Goal: Obtain resource: Download file/media

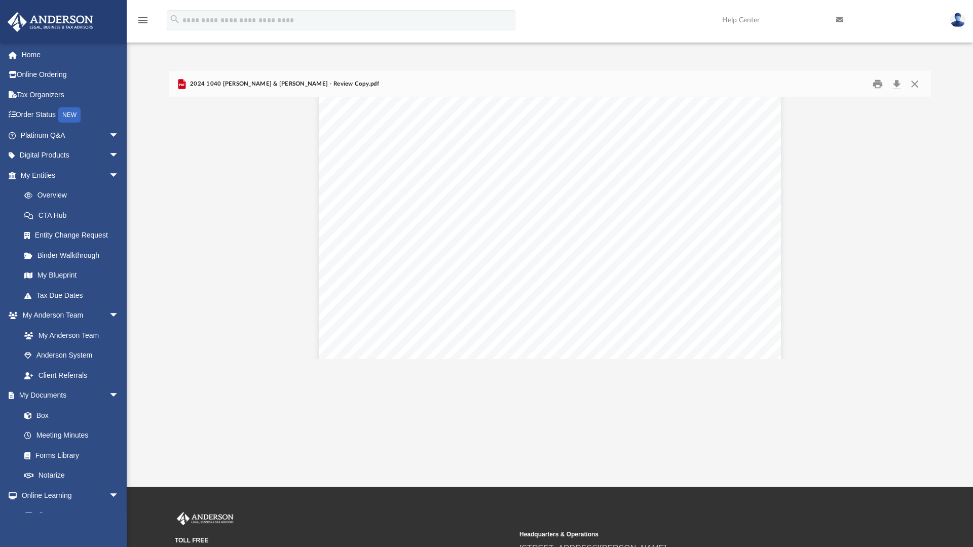
scroll to position [6596, 0]
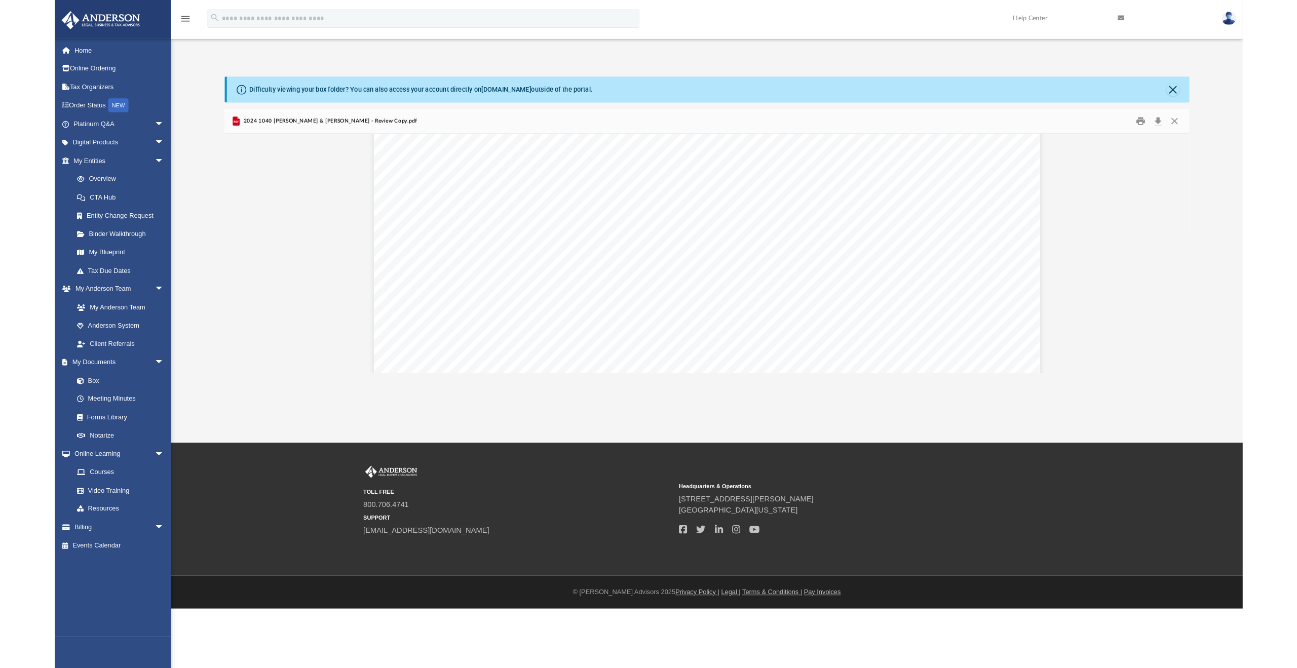
scroll to position [19039, 0]
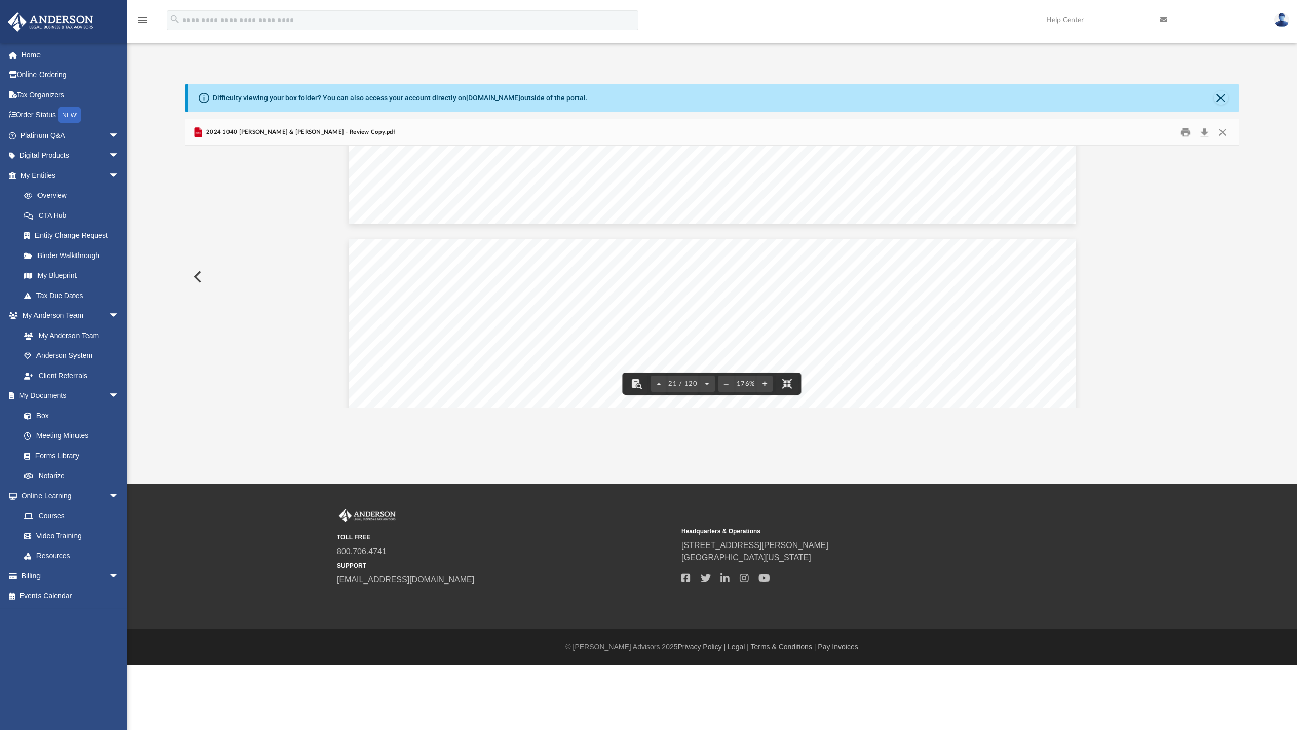
click at [776, 395] on button "File preview" at bounding box center [787, 383] width 22 height 22
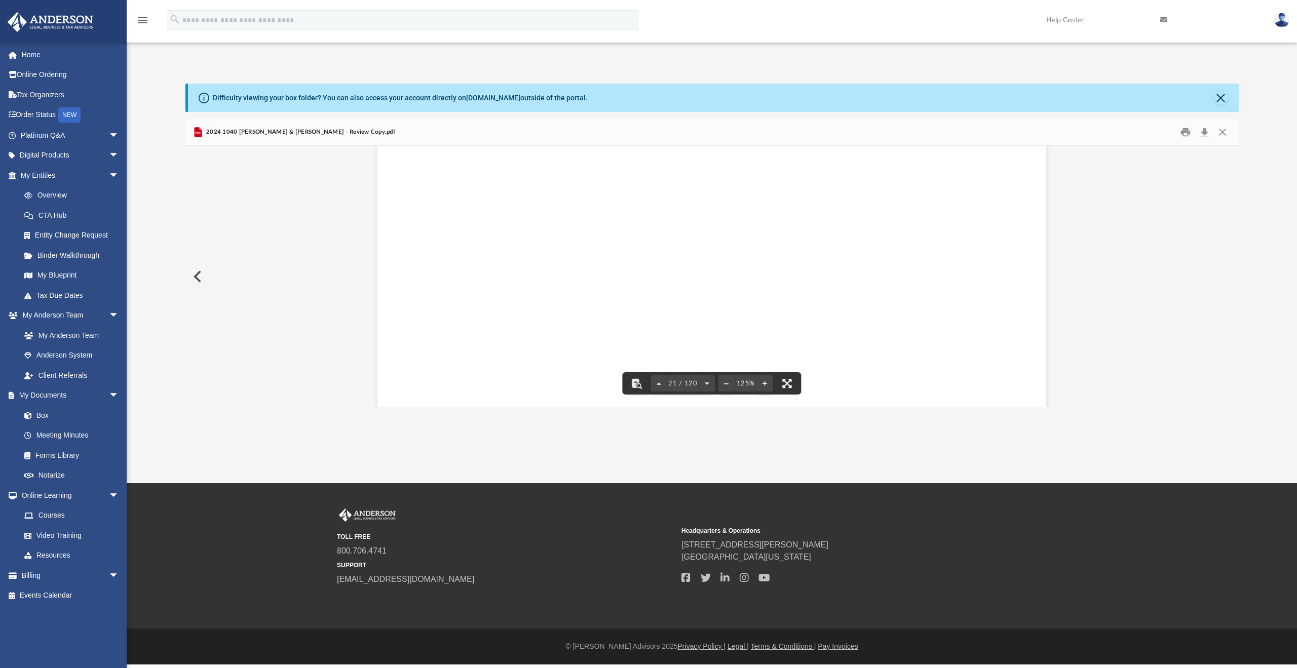
scroll to position [13682, 0]
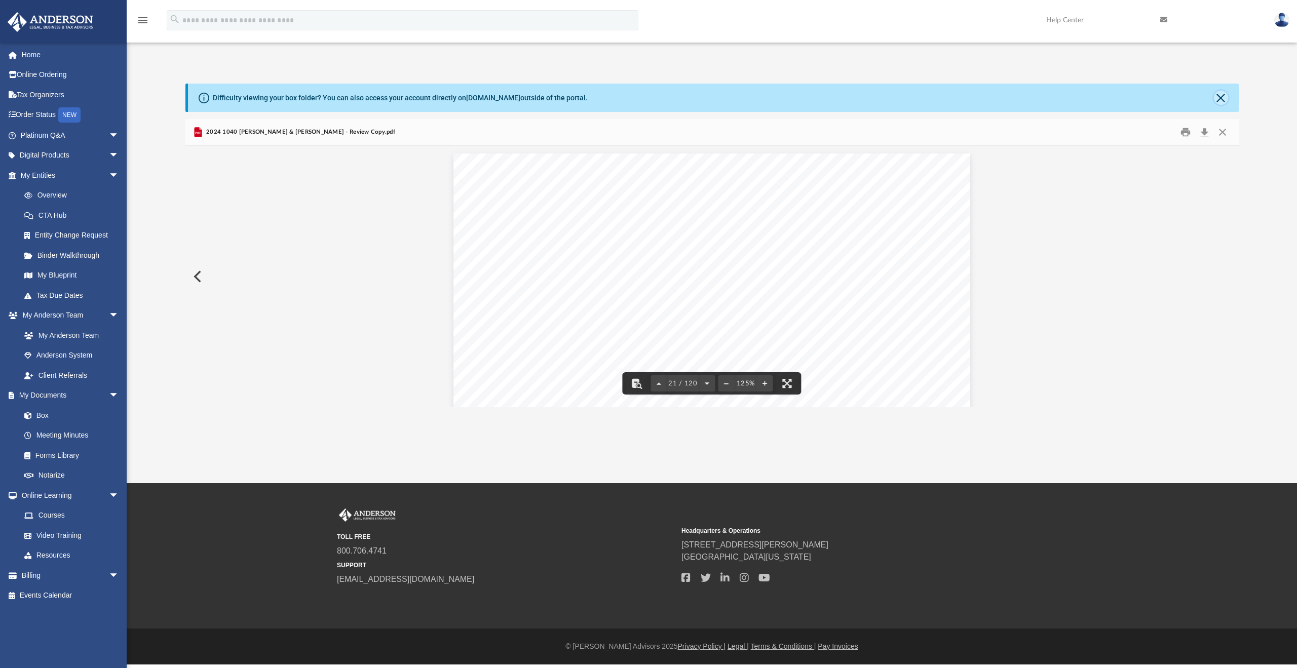
click at [1226, 100] on button "Close" at bounding box center [1221, 98] width 14 height 14
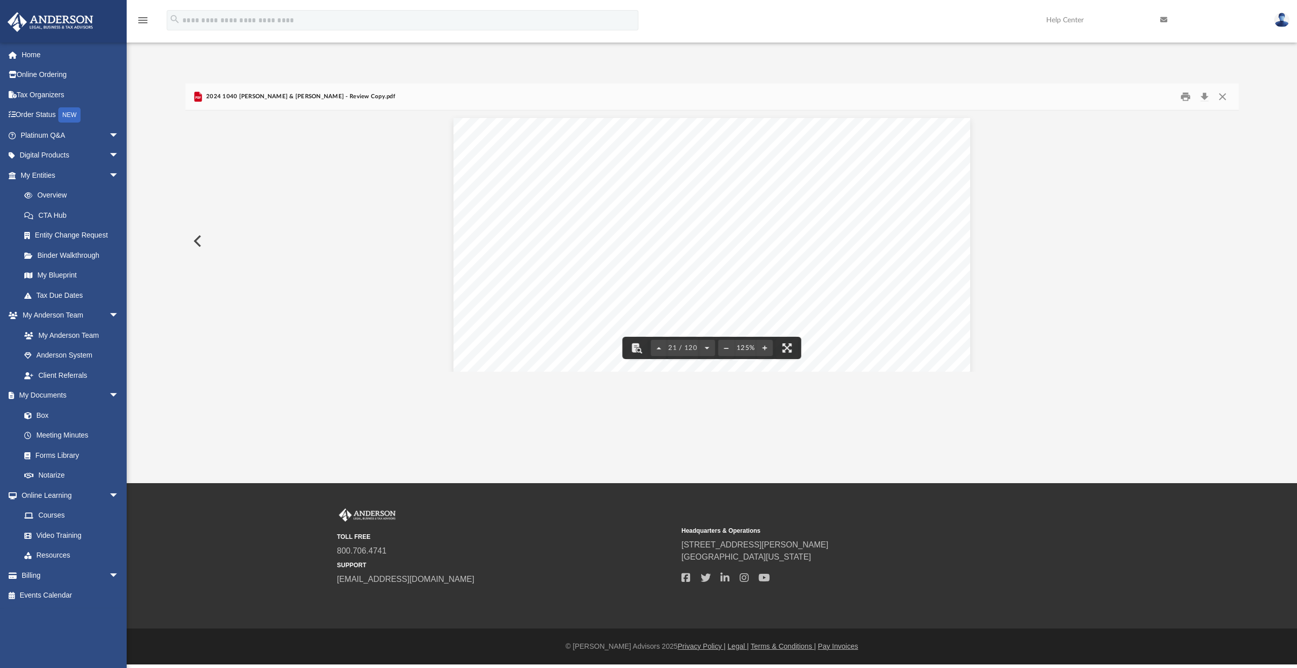
click at [247, 99] on span "2024 1040 [PERSON_NAME] & [PERSON_NAME] - Review Copy.pdf" at bounding box center [299, 96] width 191 height 9
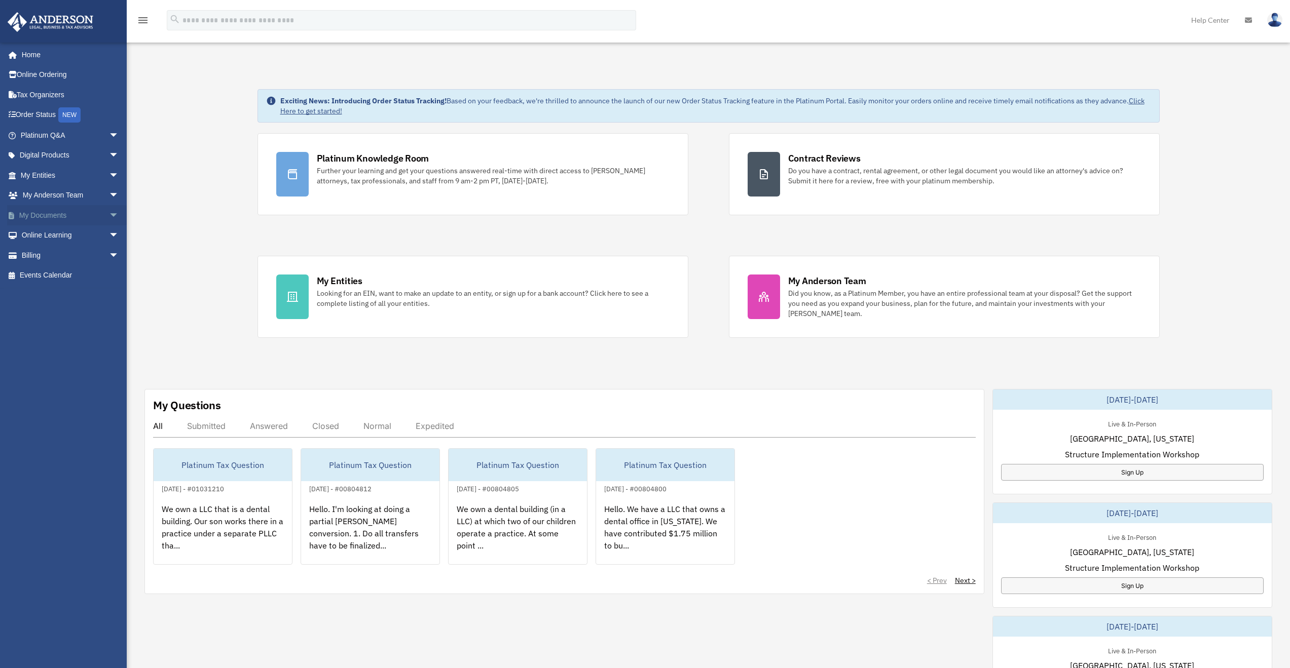
click at [109, 214] on span "arrow_drop_down" at bounding box center [119, 215] width 20 height 21
click at [58, 234] on link "Box" at bounding box center [74, 235] width 120 height 20
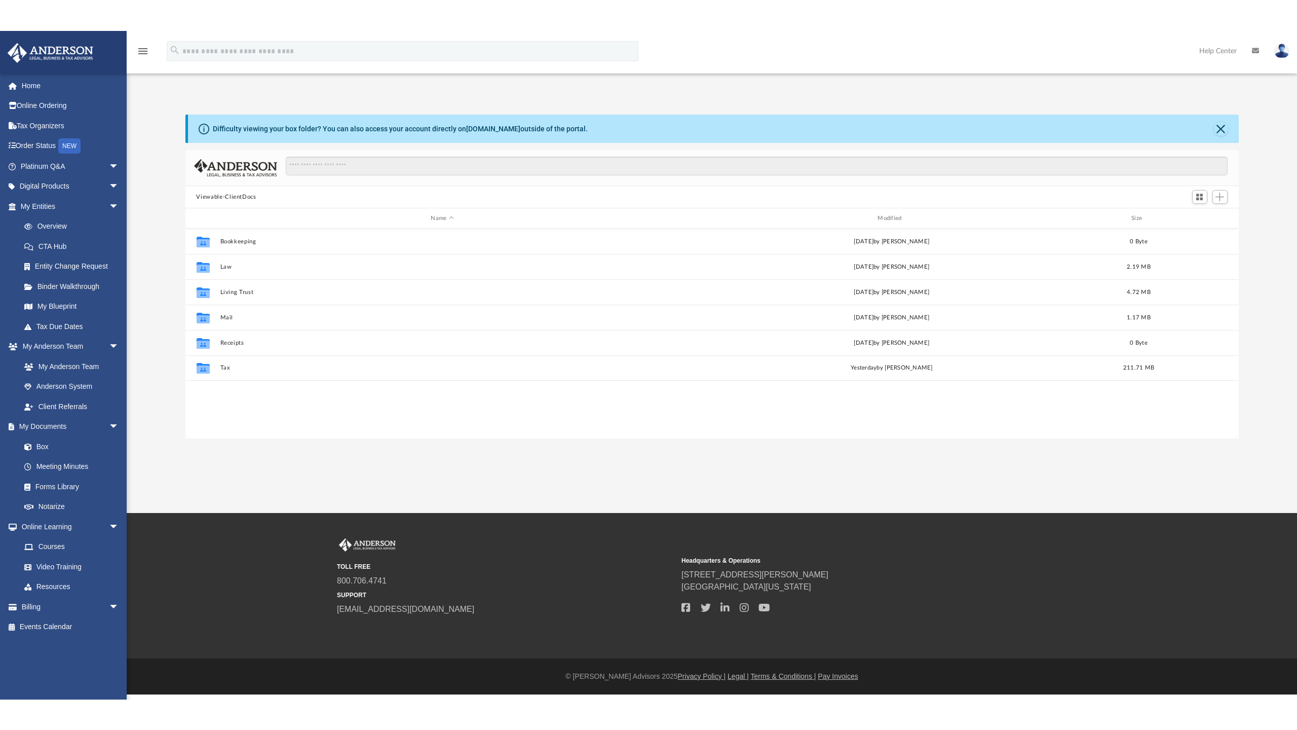
scroll to position [223, 1046]
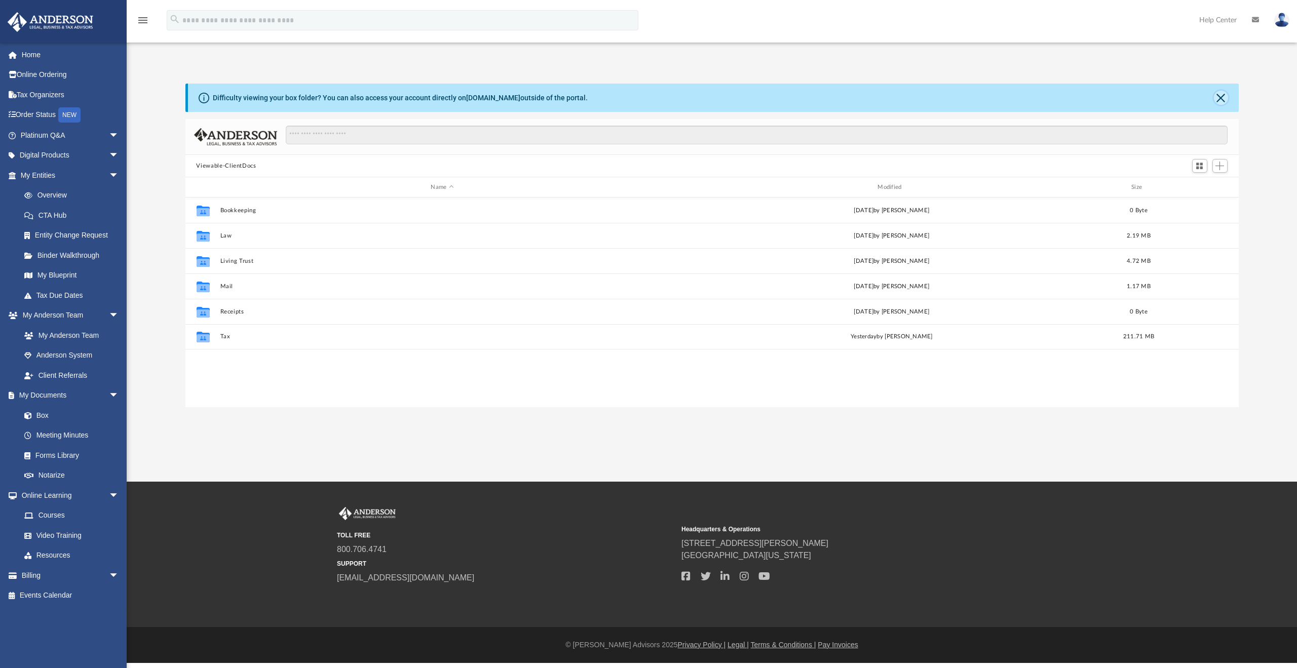
click at [1225, 101] on button "Close" at bounding box center [1221, 98] width 14 height 14
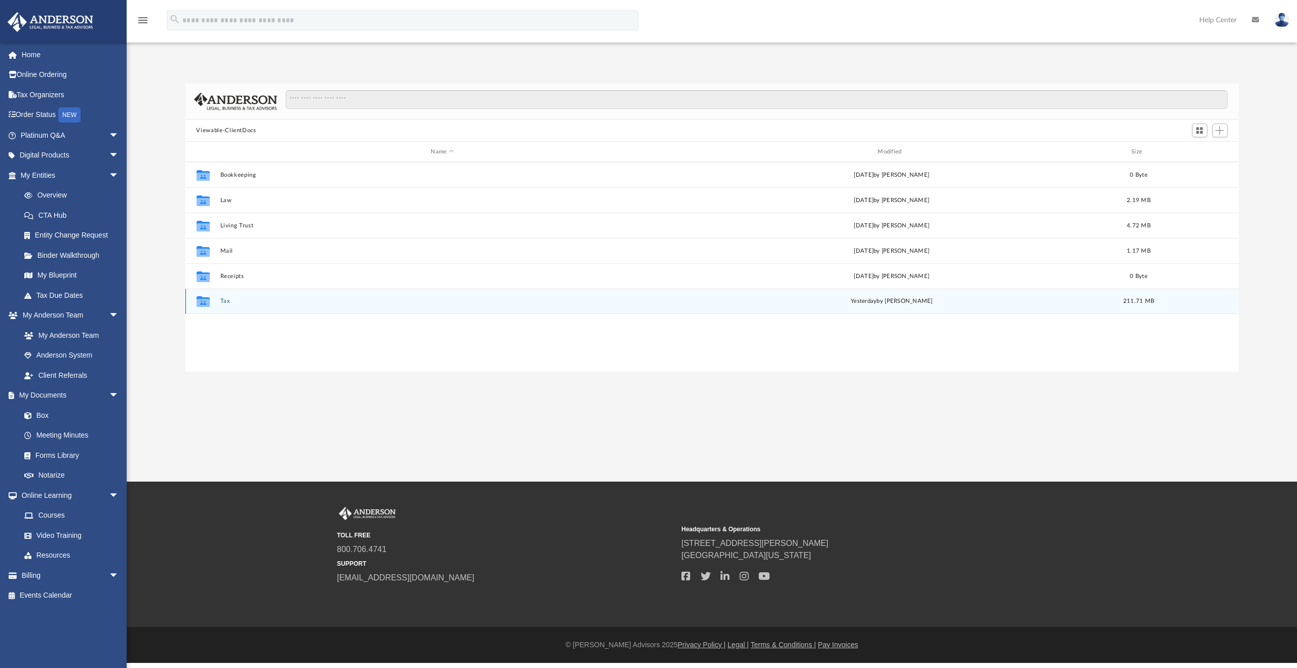
click at [242, 298] on button "Tax" at bounding box center [442, 301] width 445 height 7
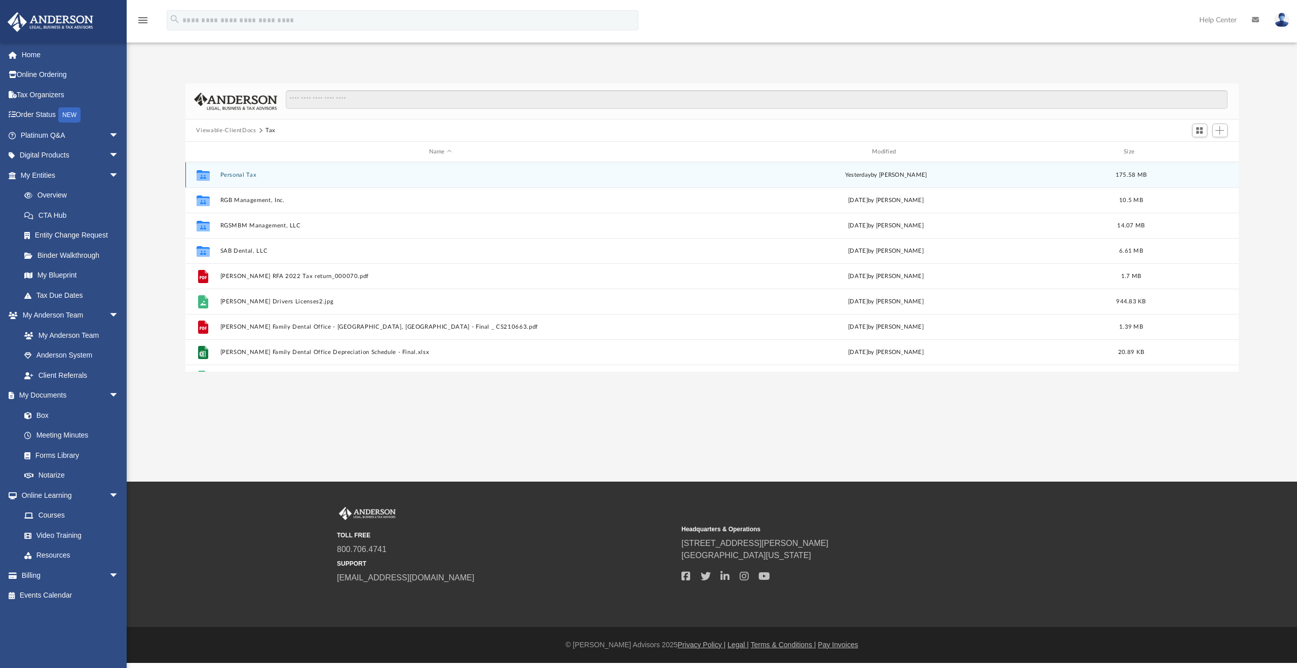
click at [244, 177] on button "Personal Tax" at bounding box center [440, 175] width 441 height 7
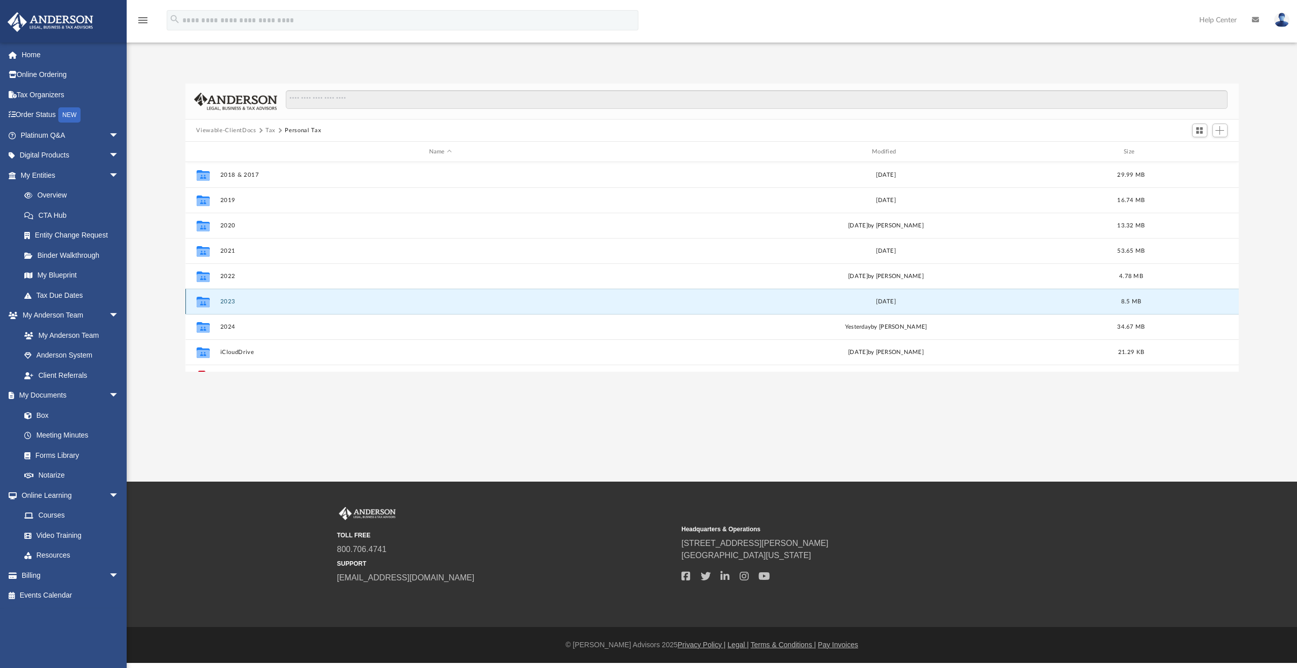
click at [229, 302] on button "2023" at bounding box center [440, 301] width 441 height 7
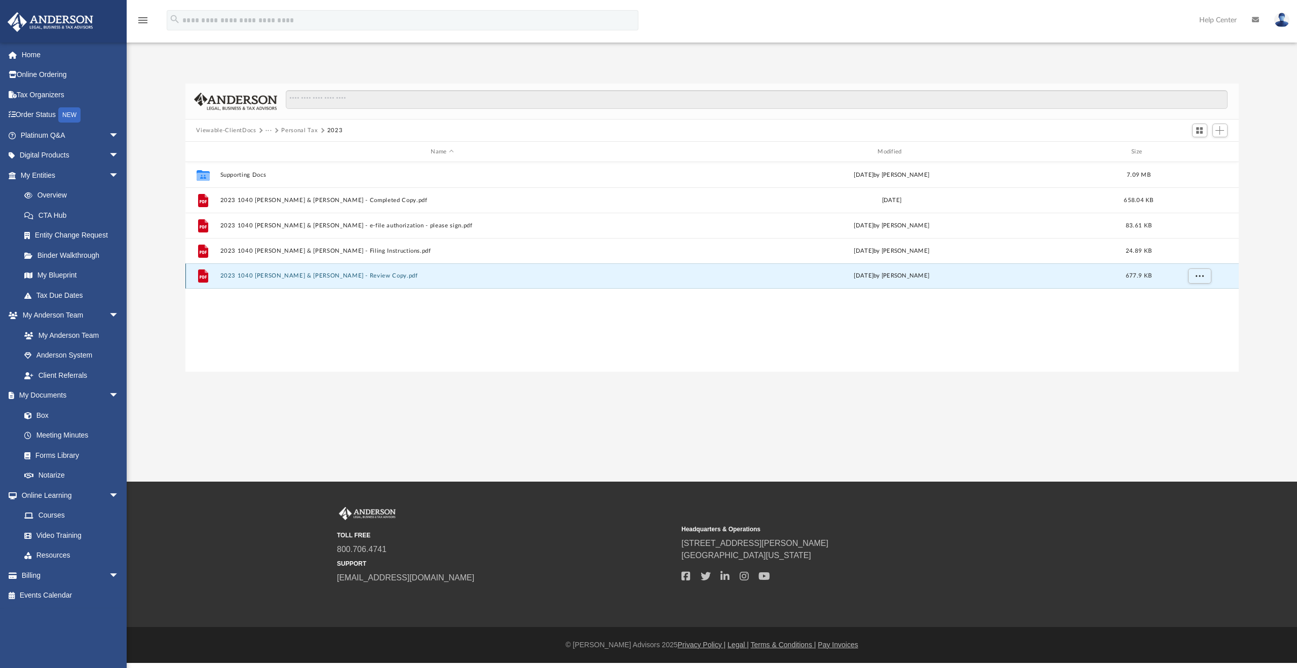
click at [319, 277] on button "2023 1040 Brue, Randal & Gayle - Review Copy.pdf" at bounding box center [442, 276] width 445 height 7
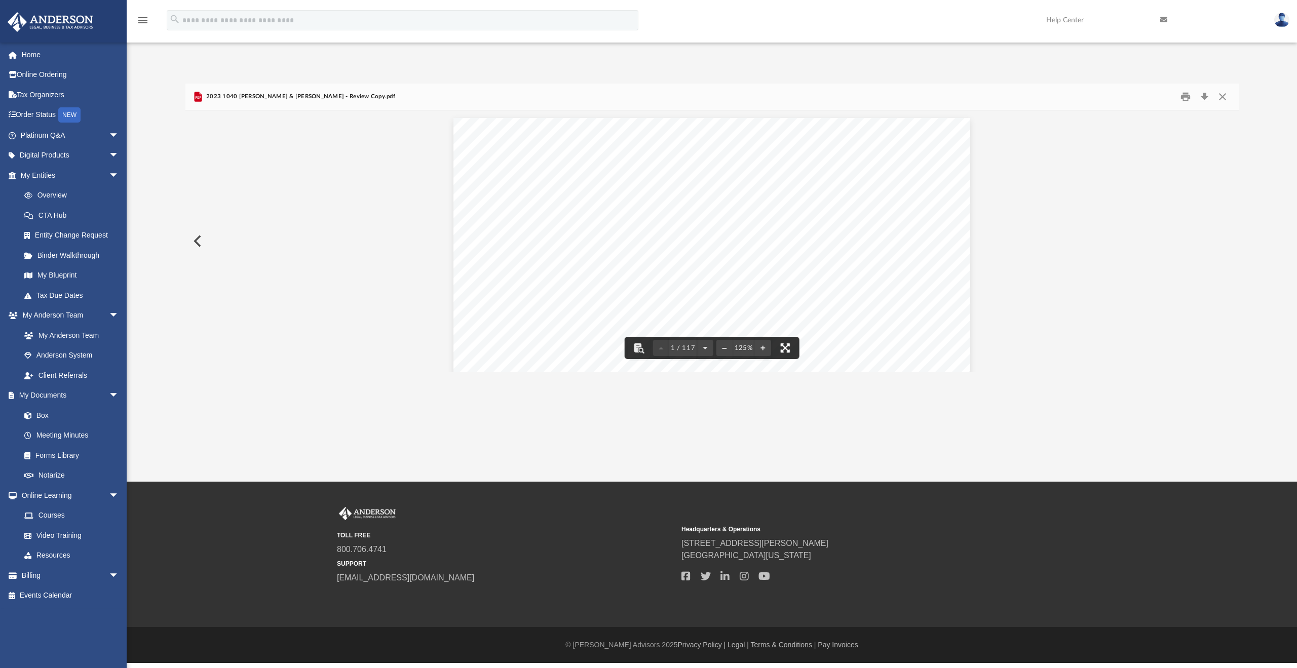
click at [783, 349] on button "File preview" at bounding box center [785, 348] width 22 height 22
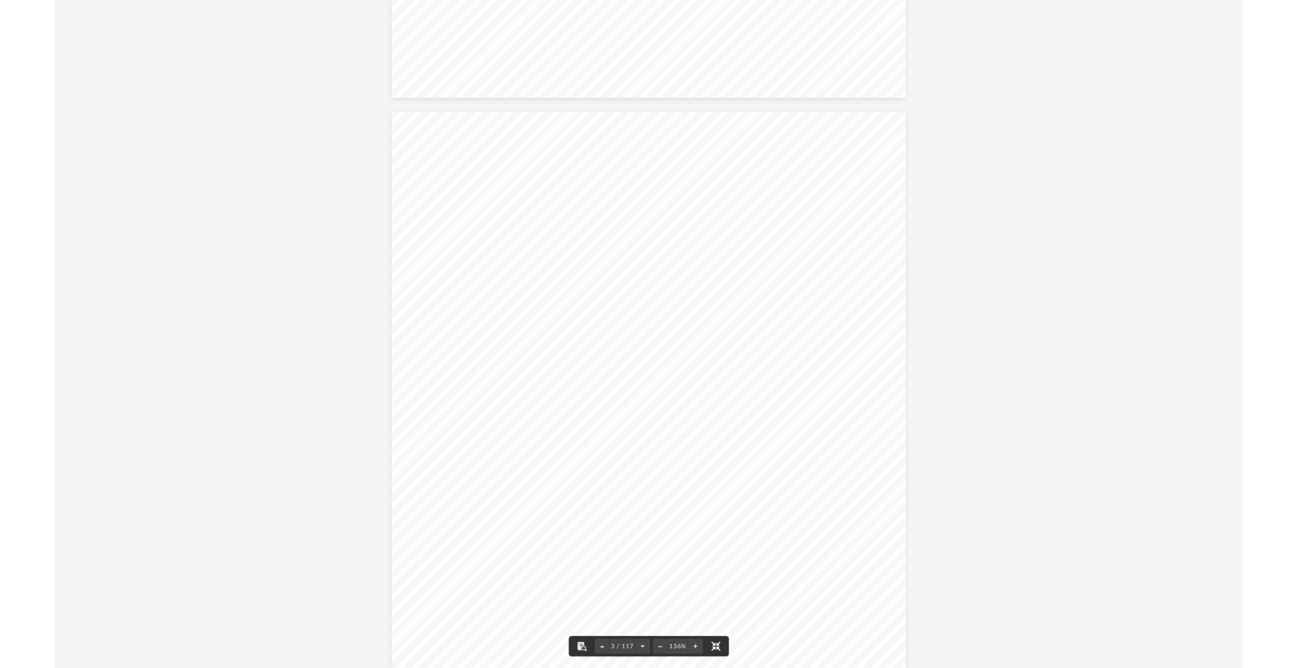
scroll to position [1115, 0]
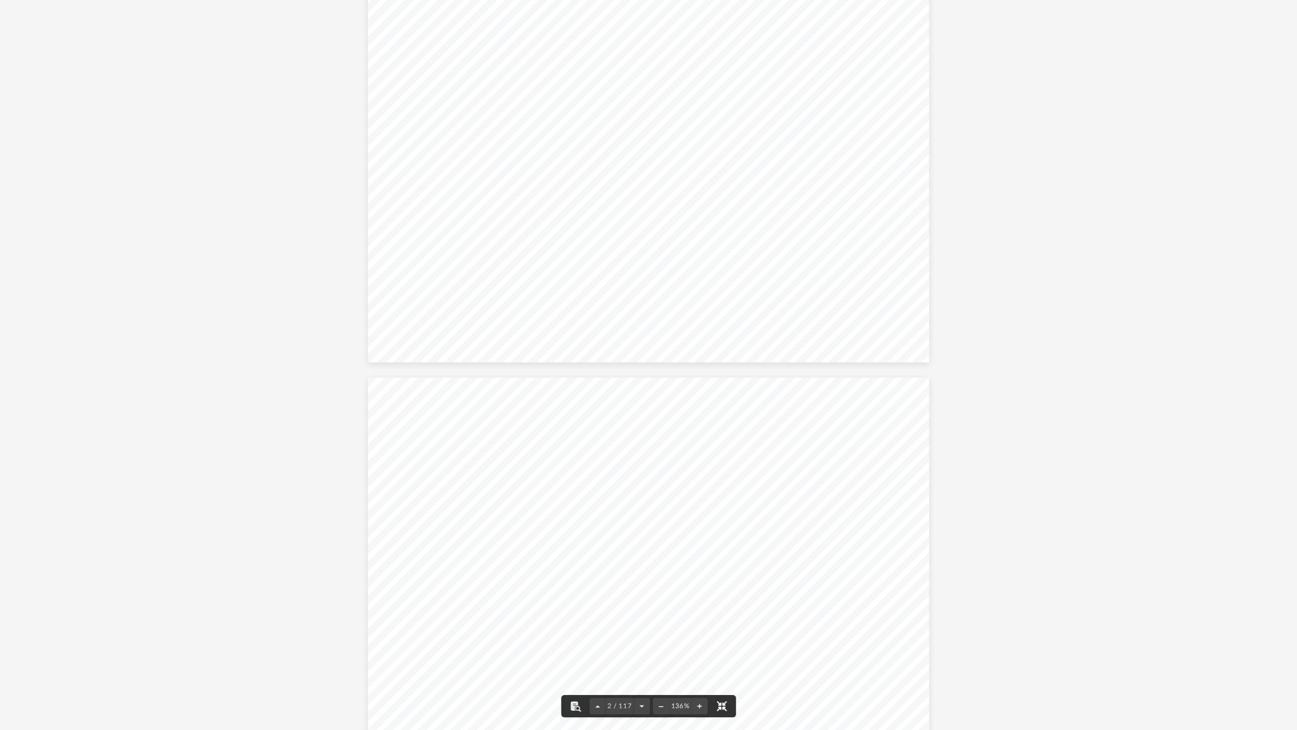
click at [721, 668] on button "File preview" at bounding box center [721, 706] width 22 height 22
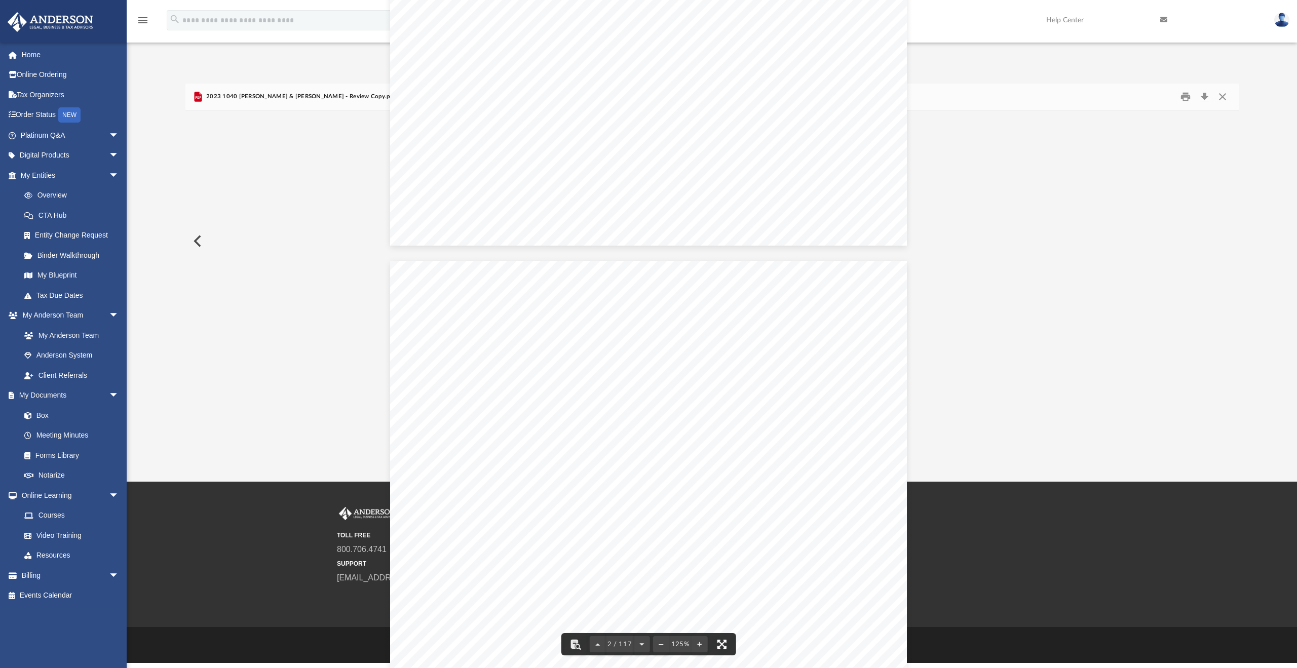
scroll to position [684, 0]
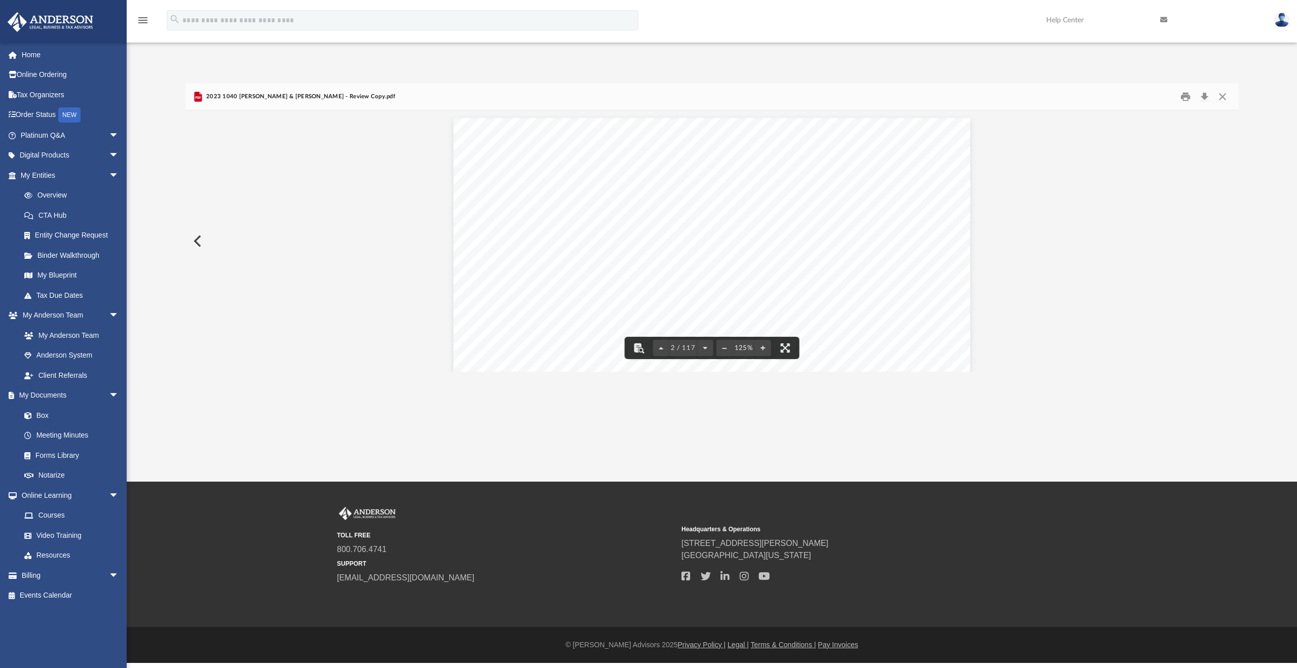
click at [234, 97] on span "2023 1040 Brue, Randal & Gayle - Review Copy.pdf" at bounding box center [299, 96] width 191 height 9
click at [200, 237] on button "Preview" at bounding box center [196, 241] width 22 height 28
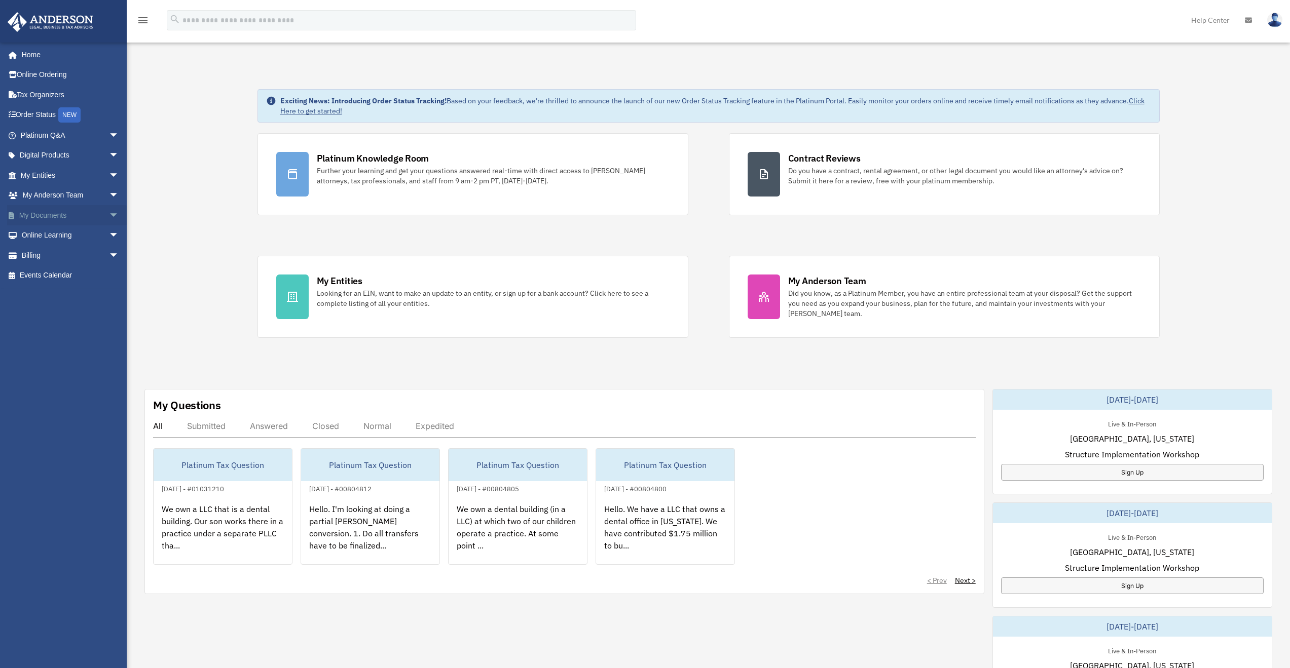
click at [109, 212] on span "arrow_drop_down" at bounding box center [119, 215] width 20 height 21
click at [57, 236] on link "Box" at bounding box center [74, 235] width 120 height 20
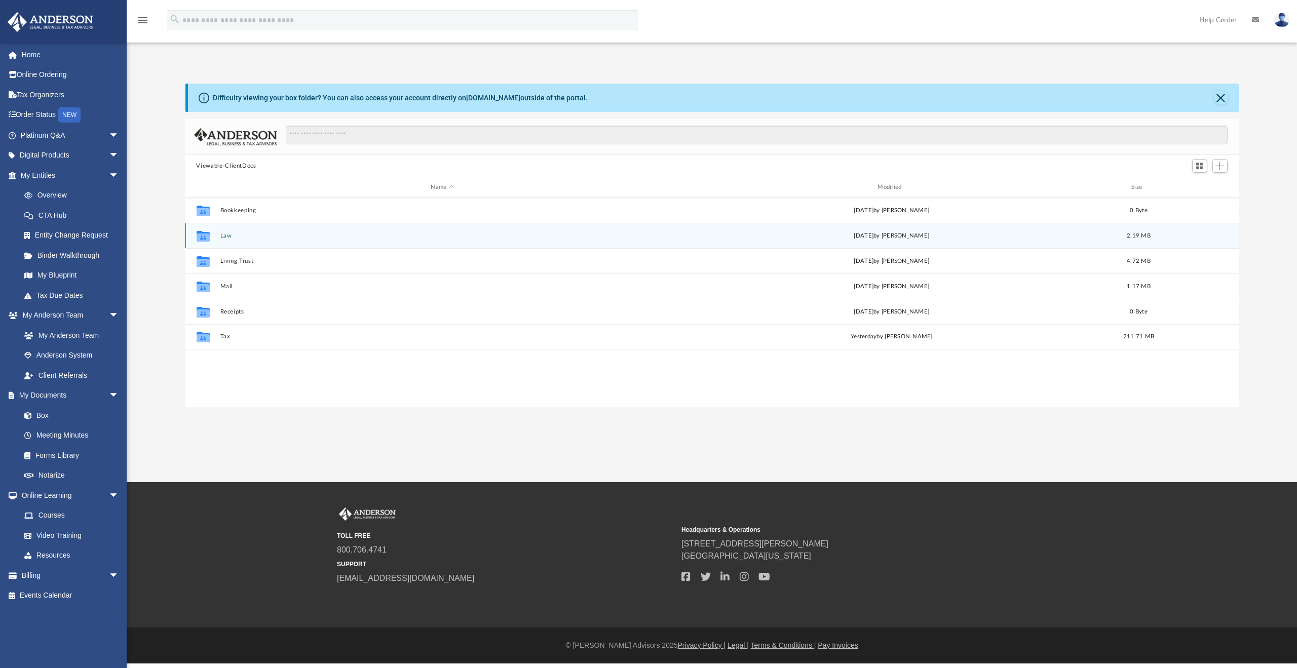
scroll to position [223, 1046]
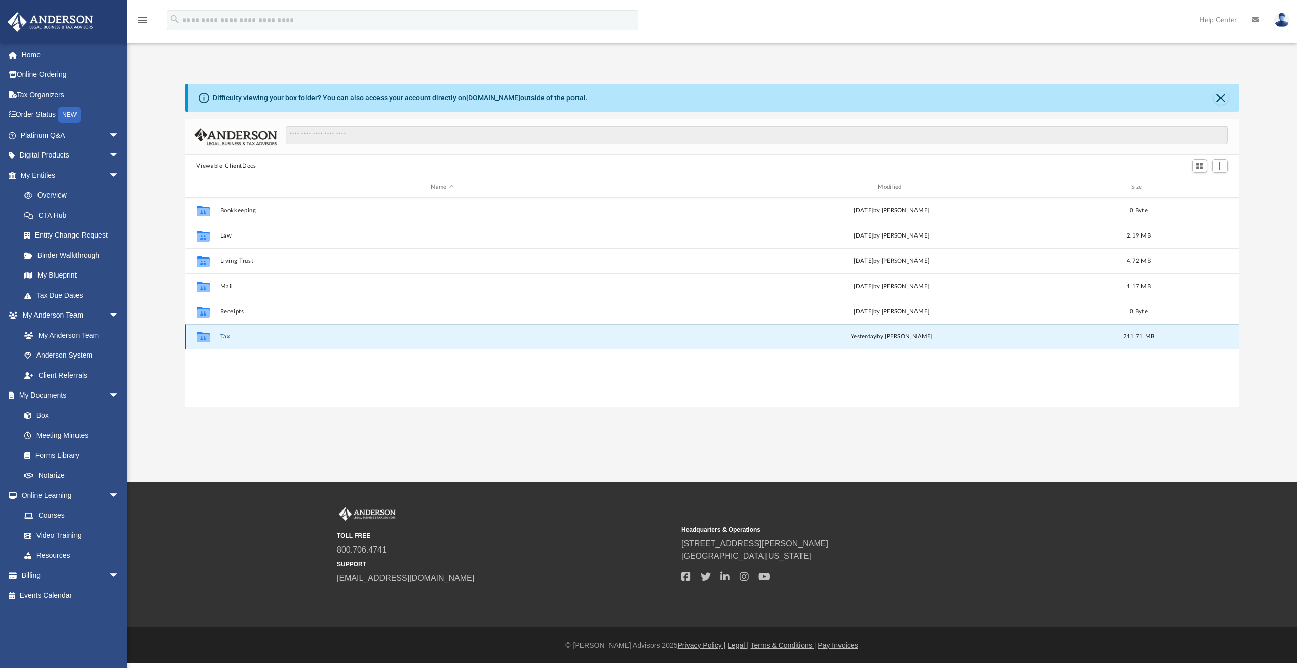
click at [227, 336] on button "Tax" at bounding box center [442, 336] width 445 height 7
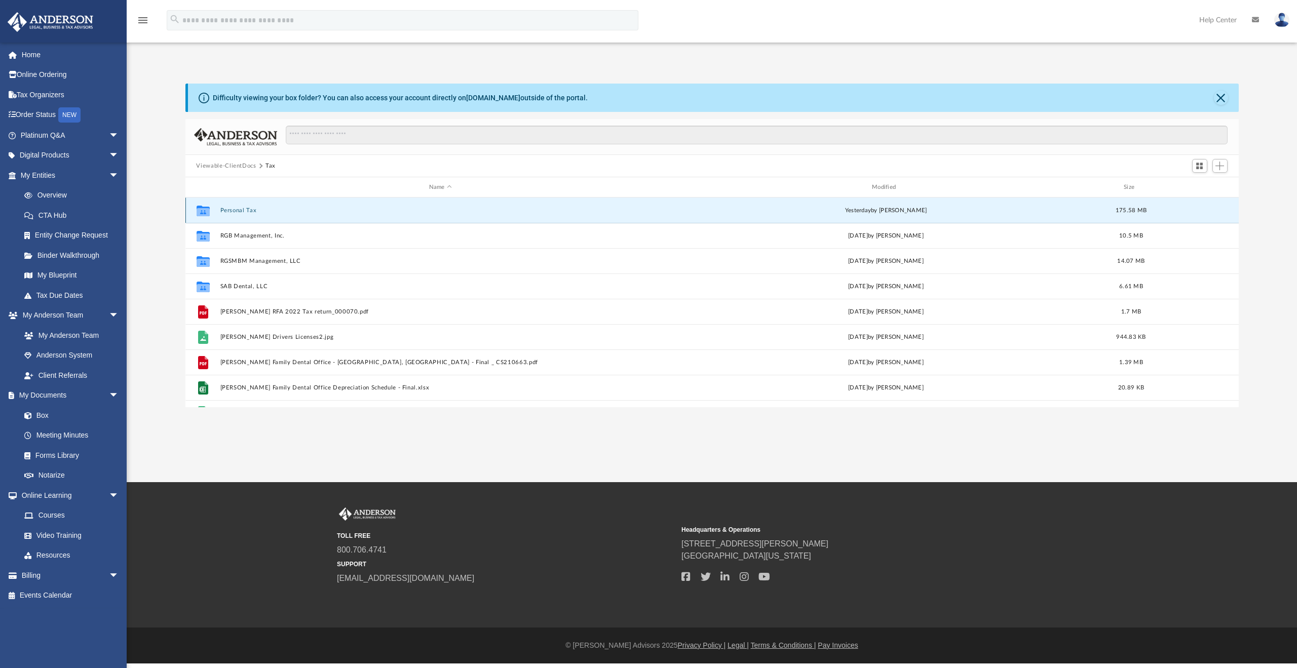
click at [234, 209] on button "Personal Tax" at bounding box center [440, 210] width 441 height 7
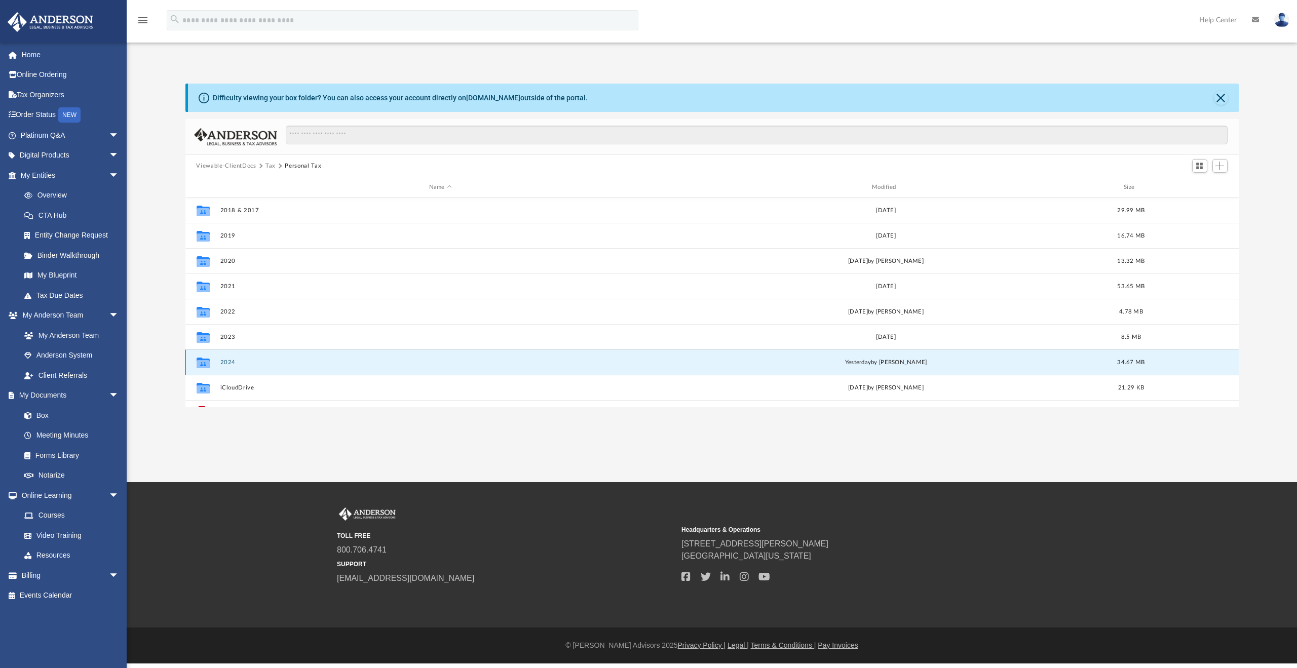
click at [230, 361] on button "2024" at bounding box center [440, 362] width 441 height 7
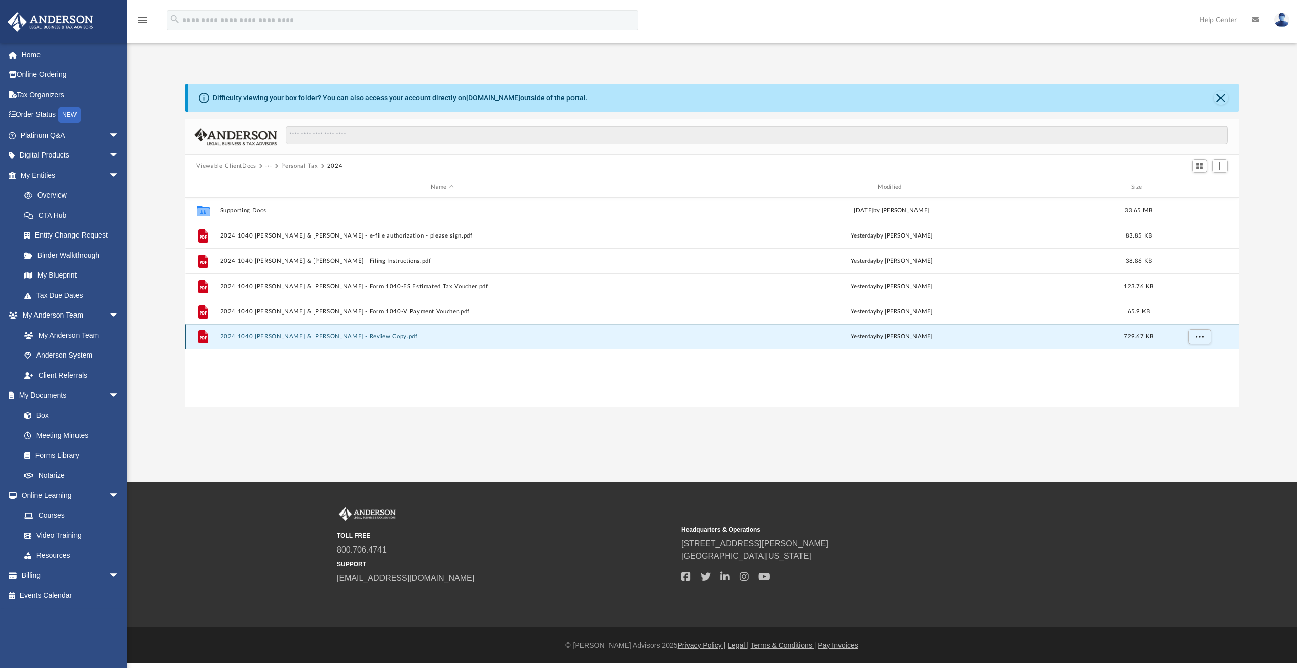
click at [316, 337] on button "2024 1040 [PERSON_NAME] & [PERSON_NAME] - Review Copy.pdf" at bounding box center [442, 336] width 445 height 7
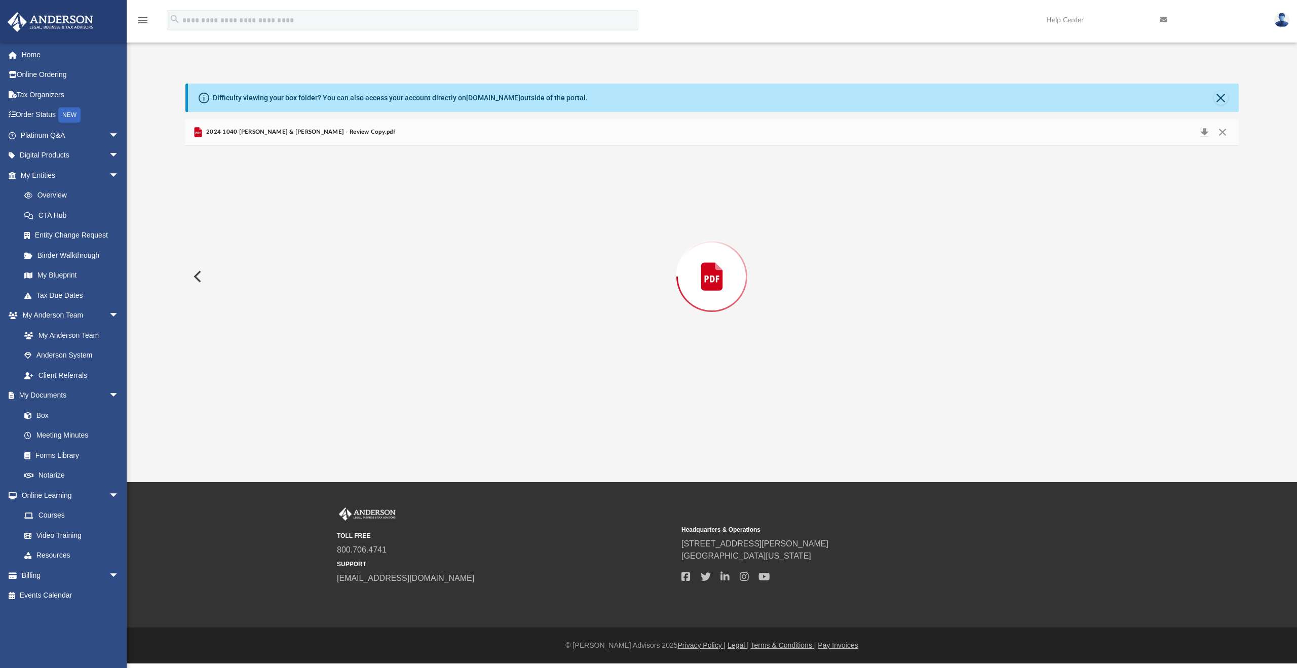
scroll to position [13682, 0]
click at [1226, 132] on button "Close" at bounding box center [1223, 133] width 18 height 16
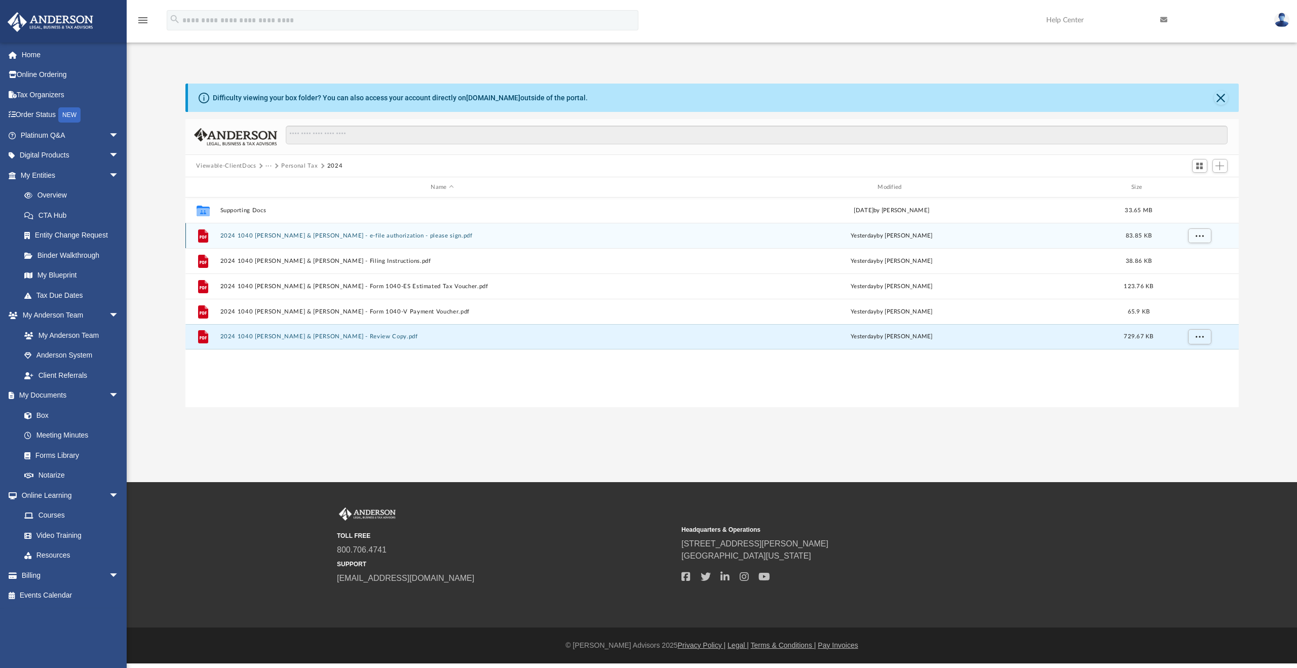
scroll to position [223, 1046]
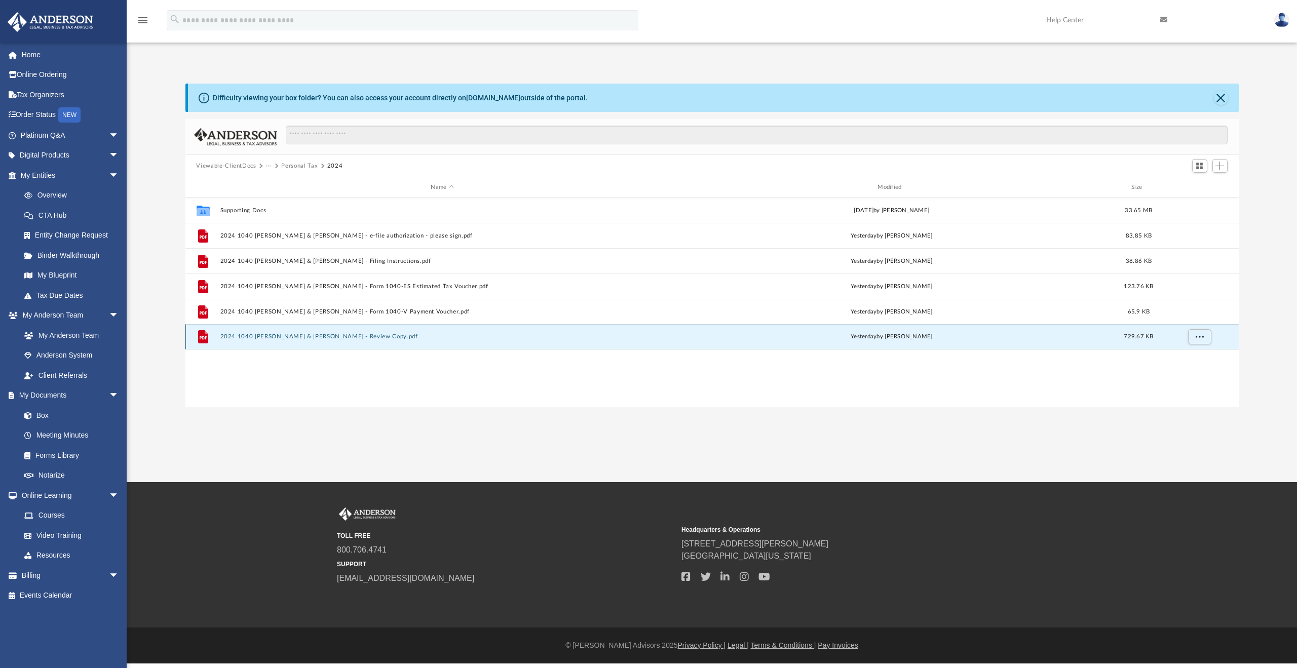
click at [553, 342] on div "File 2024 1040 Brue, Randal & Gayle - Review Copy.pdf yesterday by Alex Price 7…" at bounding box center [711, 336] width 1053 height 25
click at [350, 336] on button "2024 1040 [PERSON_NAME] & [PERSON_NAME] - Review Copy.pdf" at bounding box center [442, 336] width 445 height 7
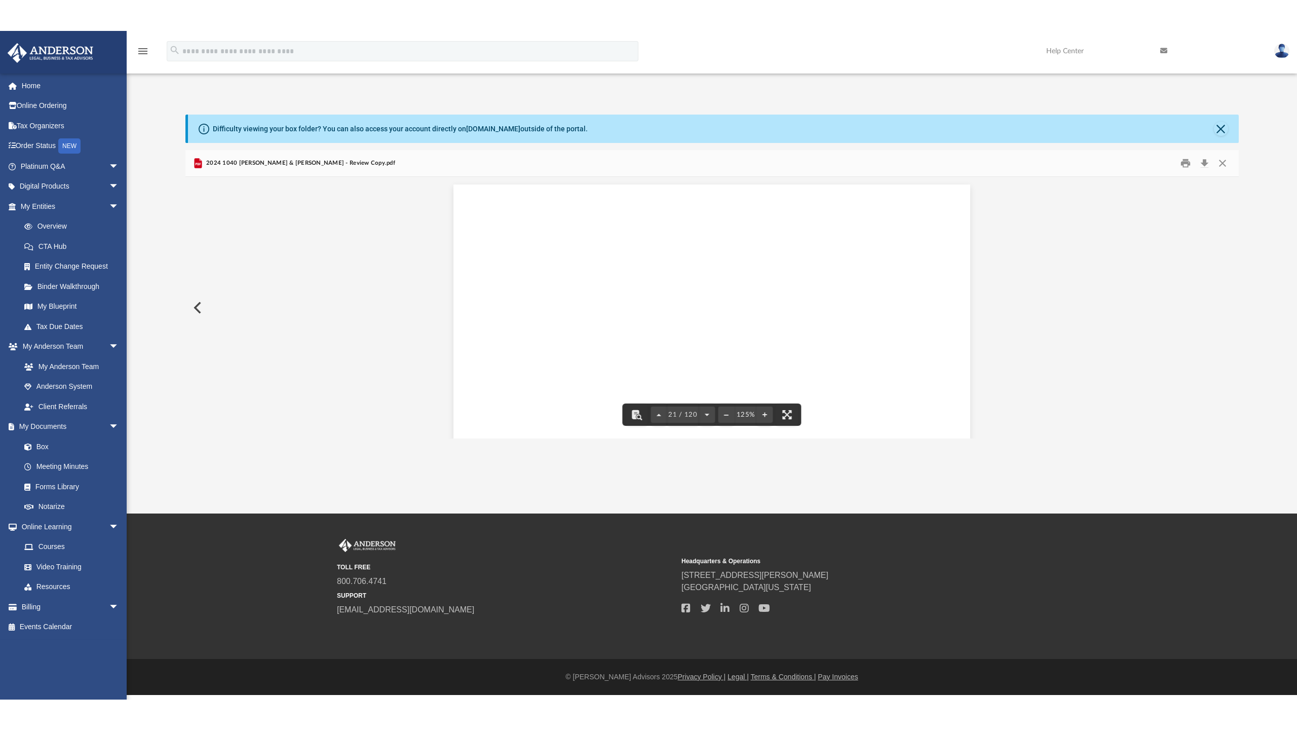
scroll to position [13682, 0]
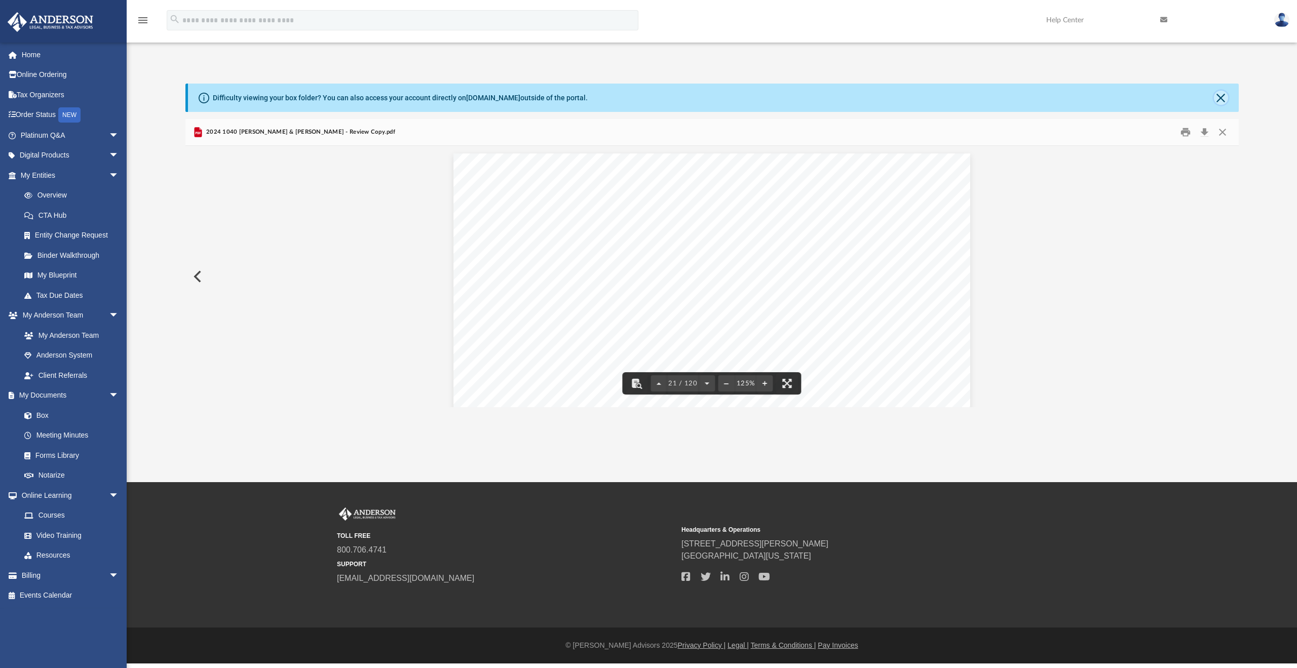
click at [1220, 96] on button "Close" at bounding box center [1221, 98] width 14 height 14
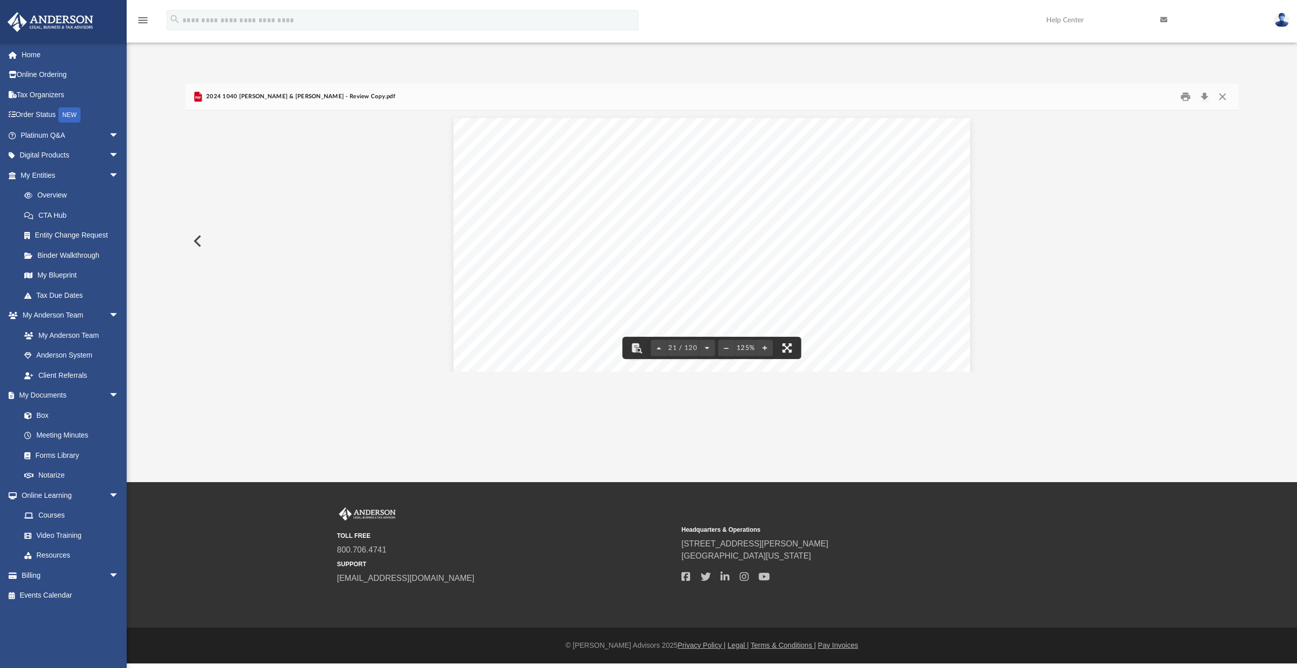
click at [791, 349] on button "File preview" at bounding box center [787, 348] width 22 height 22
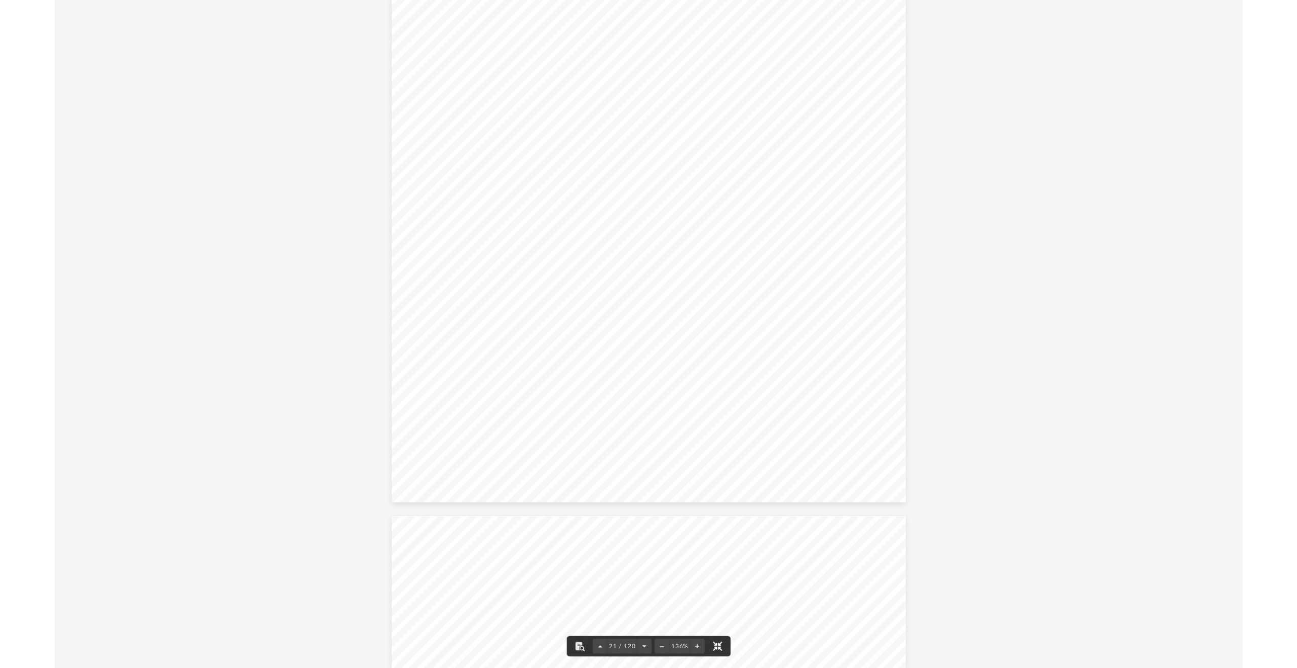
scroll to position [14847, 0]
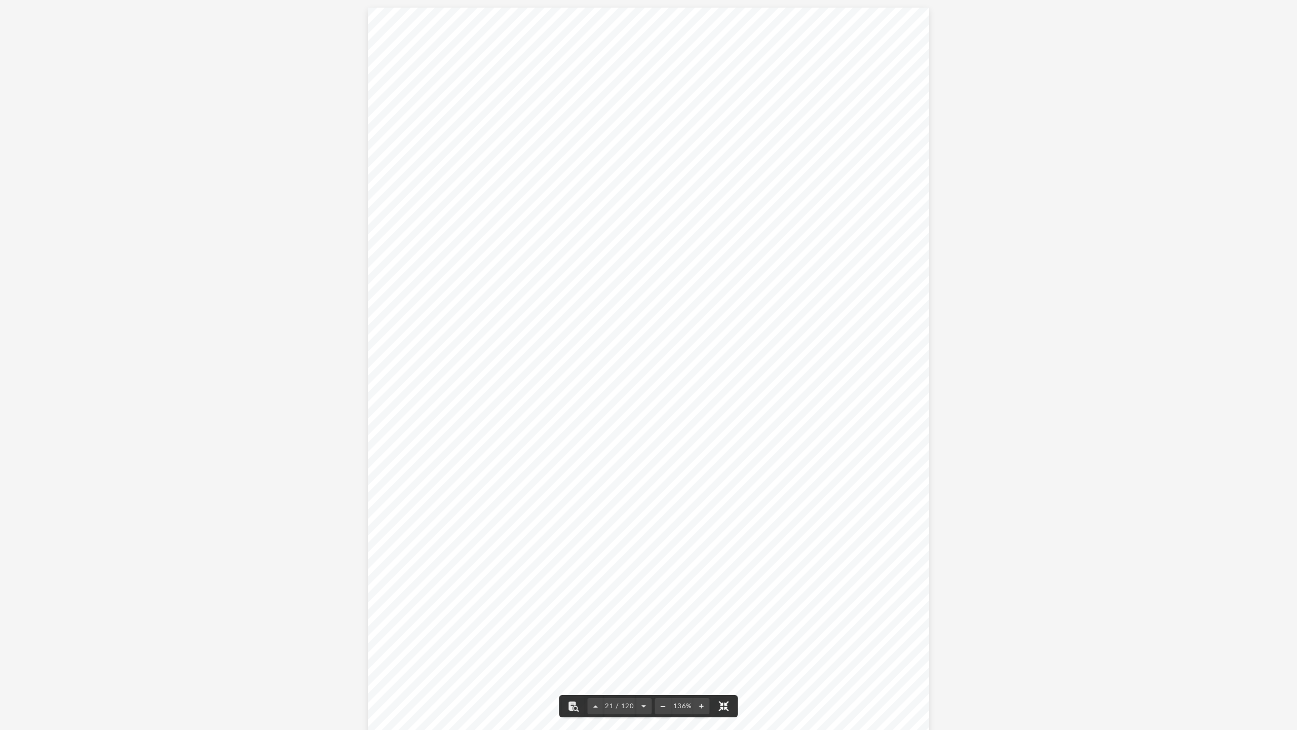
click at [727, 668] on button "File preview" at bounding box center [724, 706] width 22 height 22
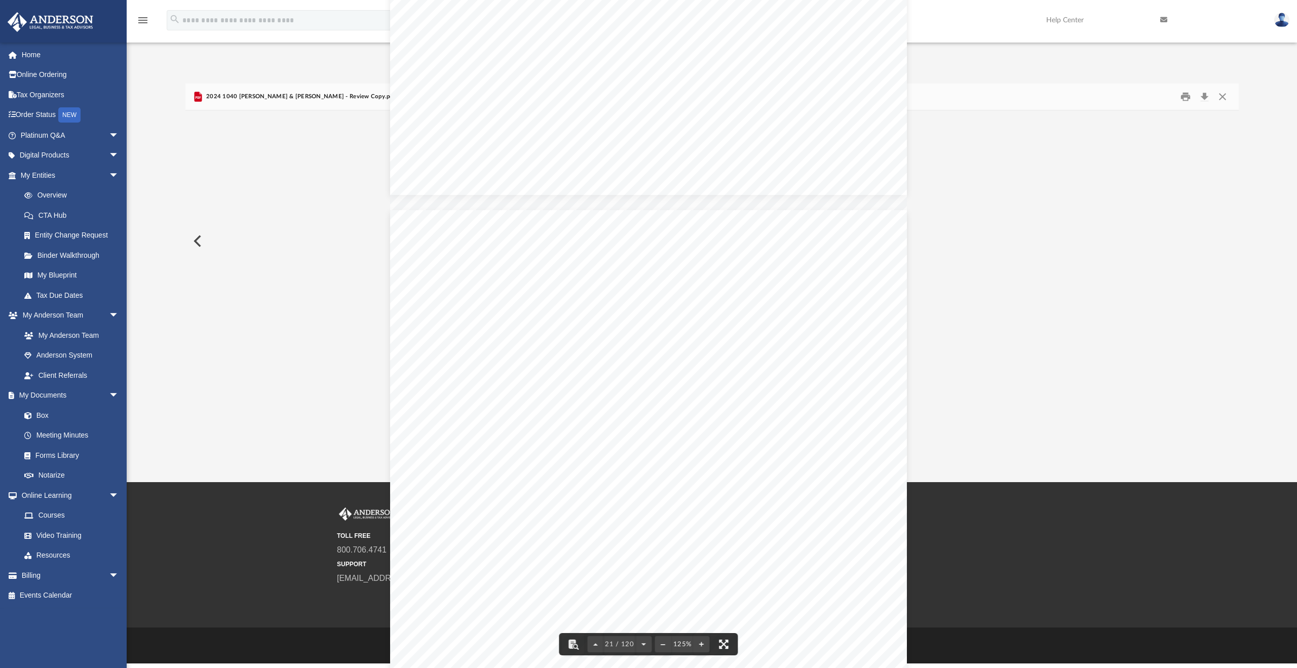
scroll to position [13682, 0]
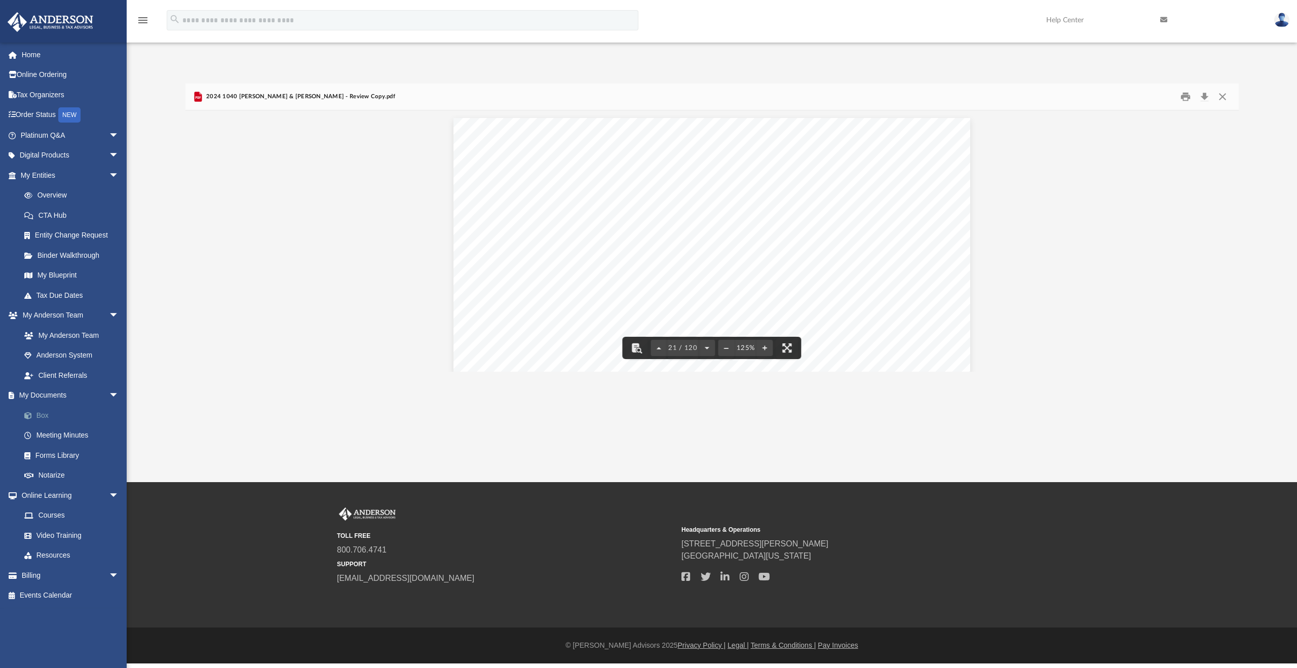
click at [51, 415] on link "Box" at bounding box center [74, 415] width 120 height 20
click at [43, 412] on link "Box" at bounding box center [74, 415] width 120 height 20
click at [1219, 97] on button "Close" at bounding box center [1223, 97] width 18 height 16
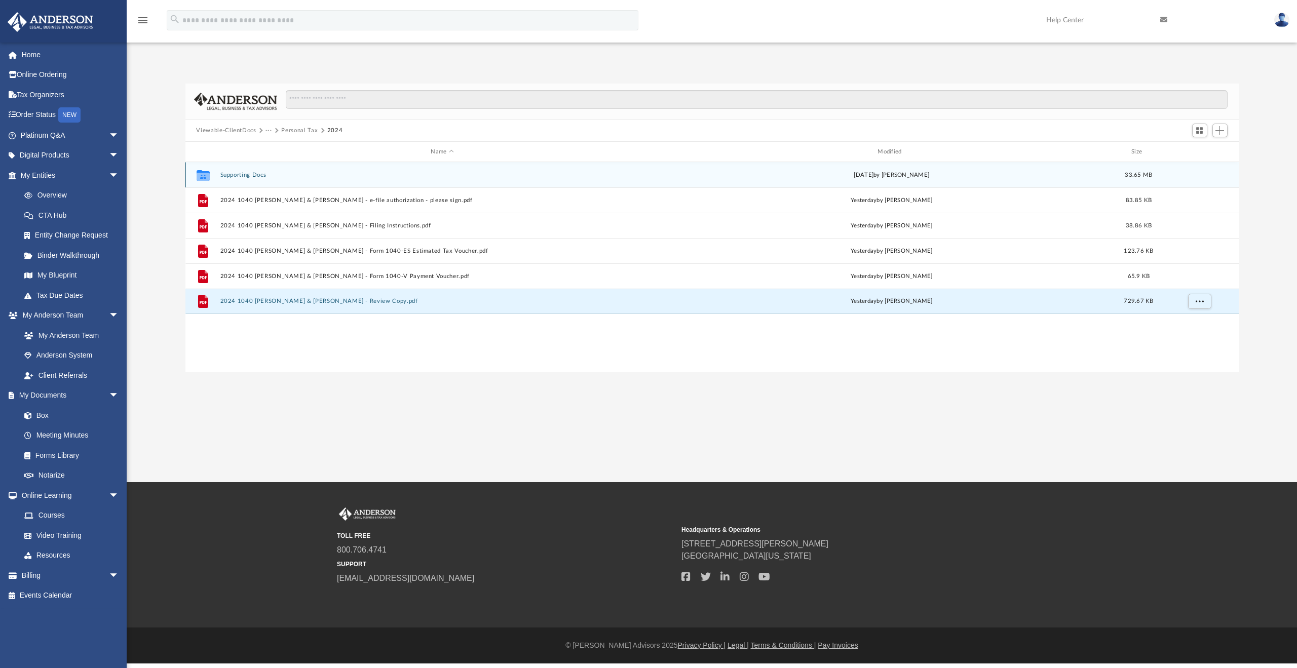
click at [252, 179] on div "Collaborated Folder Supporting Docs Tue May 20 2025 by Randal Brue 33.65 MB" at bounding box center [711, 174] width 1053 height 25
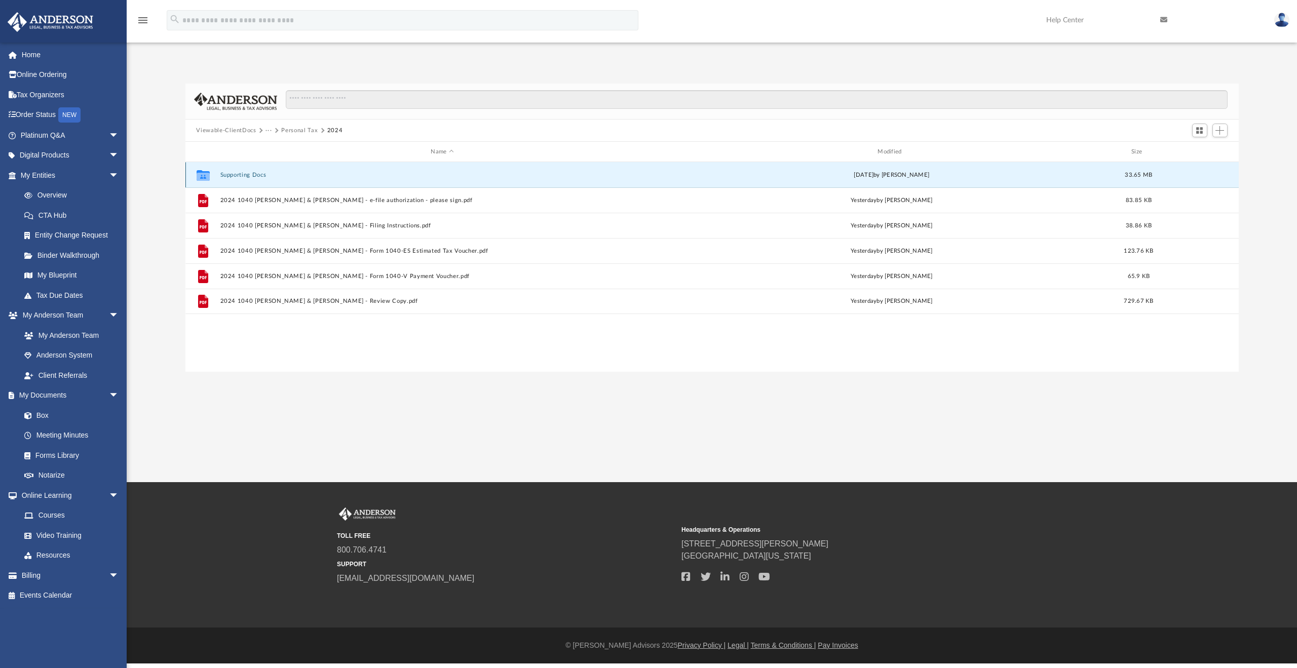
click at [243, 175] on button "Supporting Docs" at bounding box center [442, 175] width 445 height 7
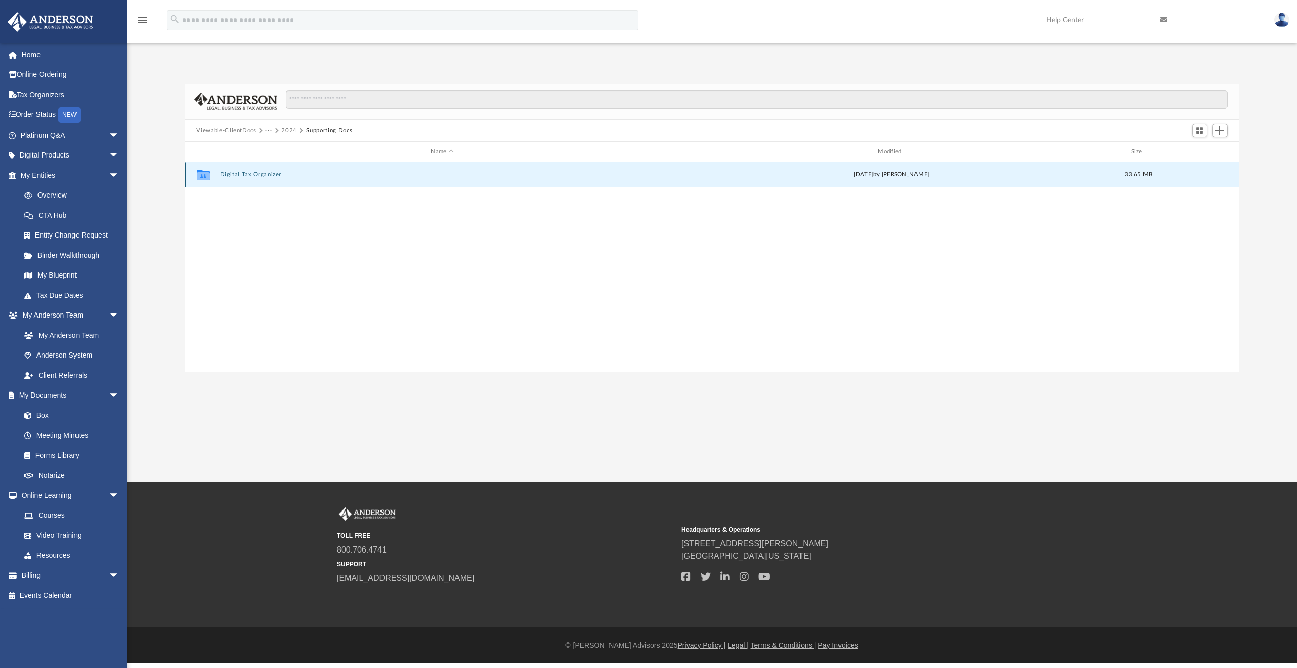
click at [243, 176] on button "Digital Tax Organizer" at bounding box center [442, 174] width 445 height 7
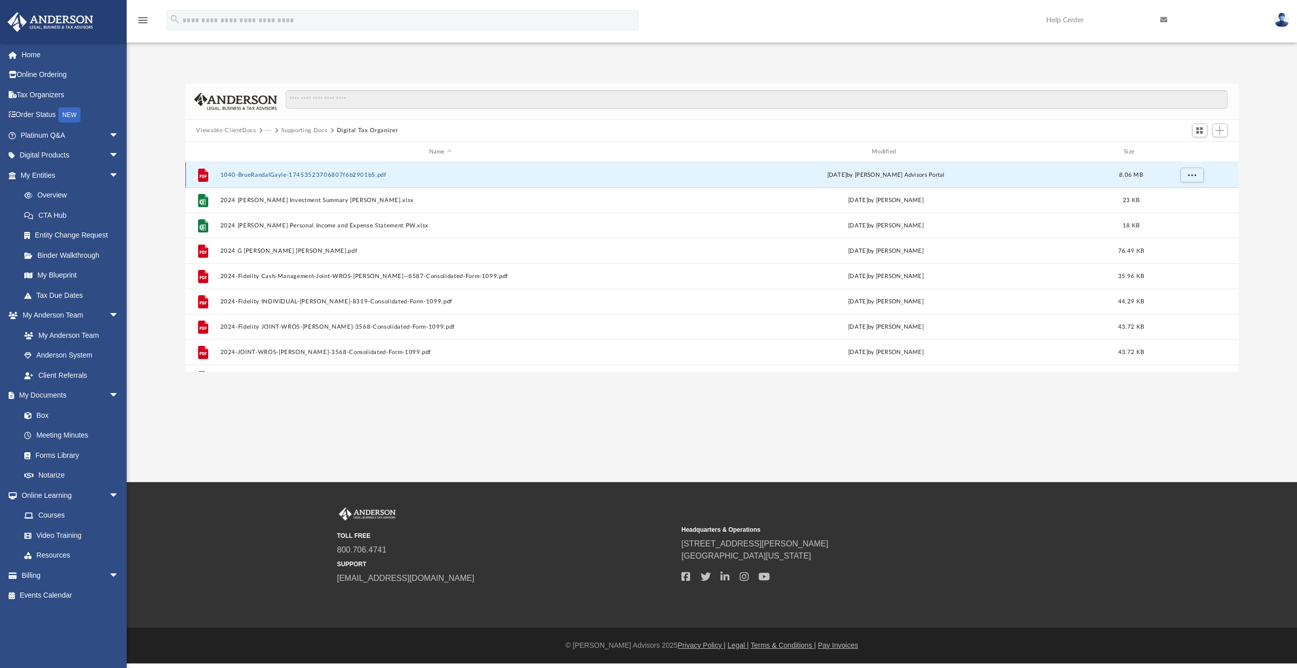
click at [294, 175] on button "1040-BrueRandalGayle-17453523706807f6b2901b5.pdf" at bounding box center [440, 175] width 441 height 7
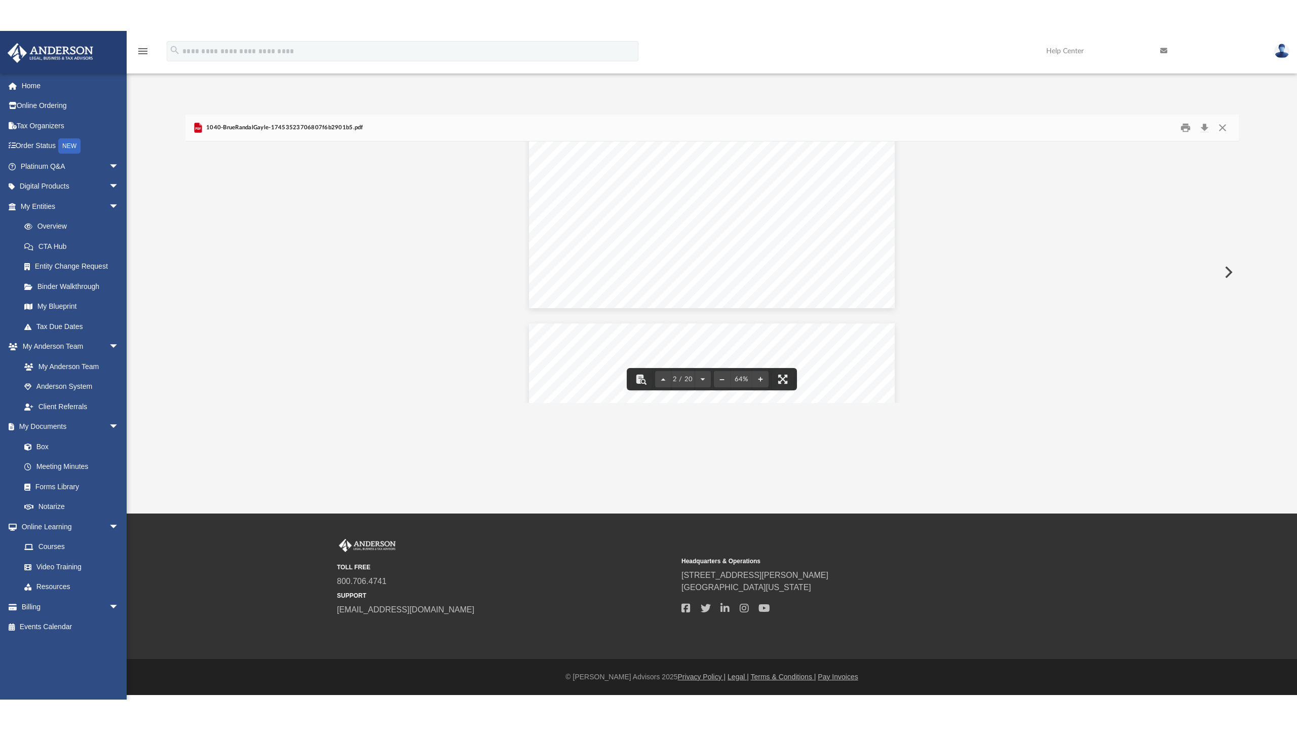
scroll to position [371, 0]
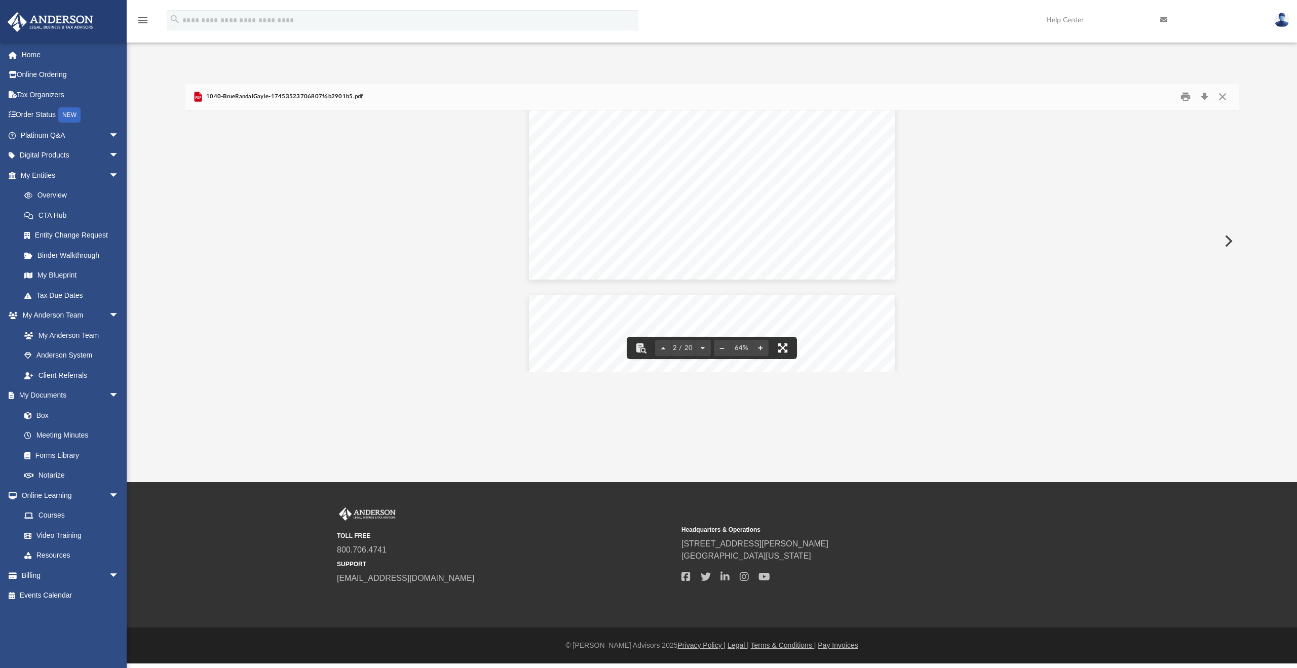
click at [789, 347] on button "File preview" at bounding box center [783, 348] width 22 height 22
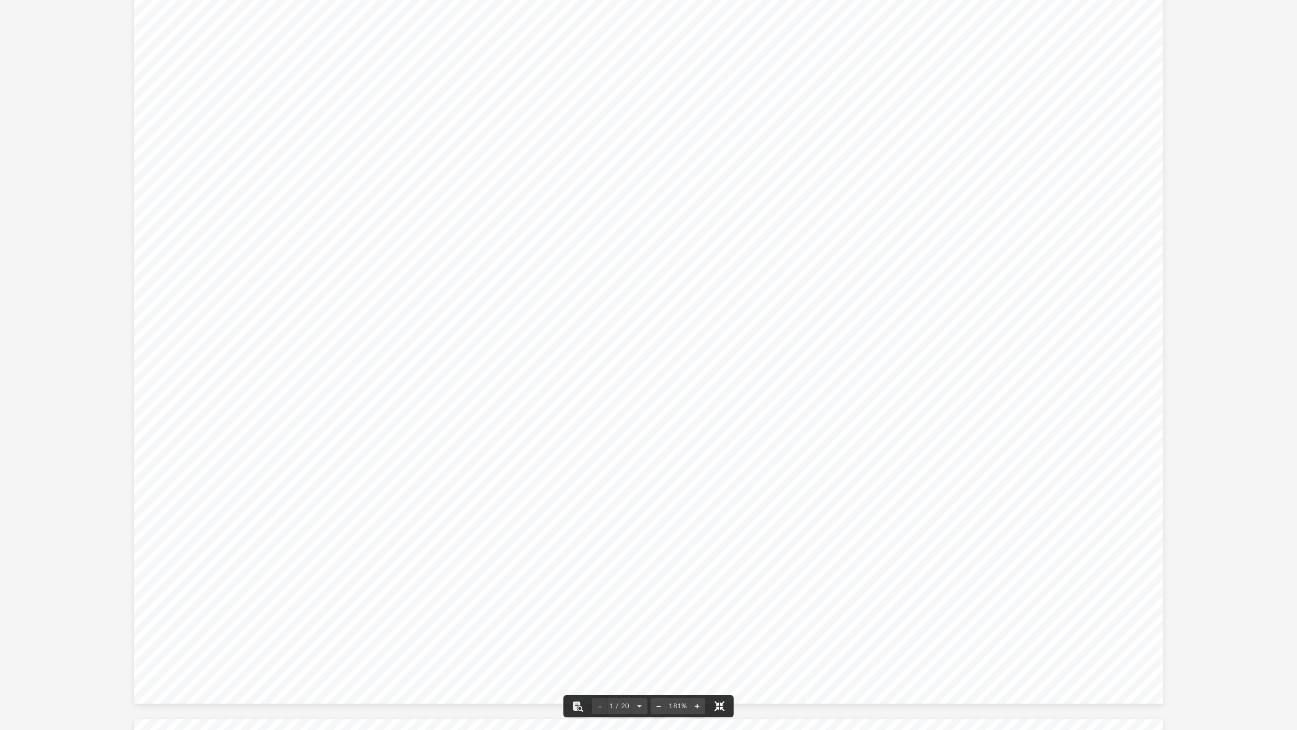
scroll to position [0, 0]
click at [719, 668] on button "File preview" at bounding box center [719, 706] width 22 height 22
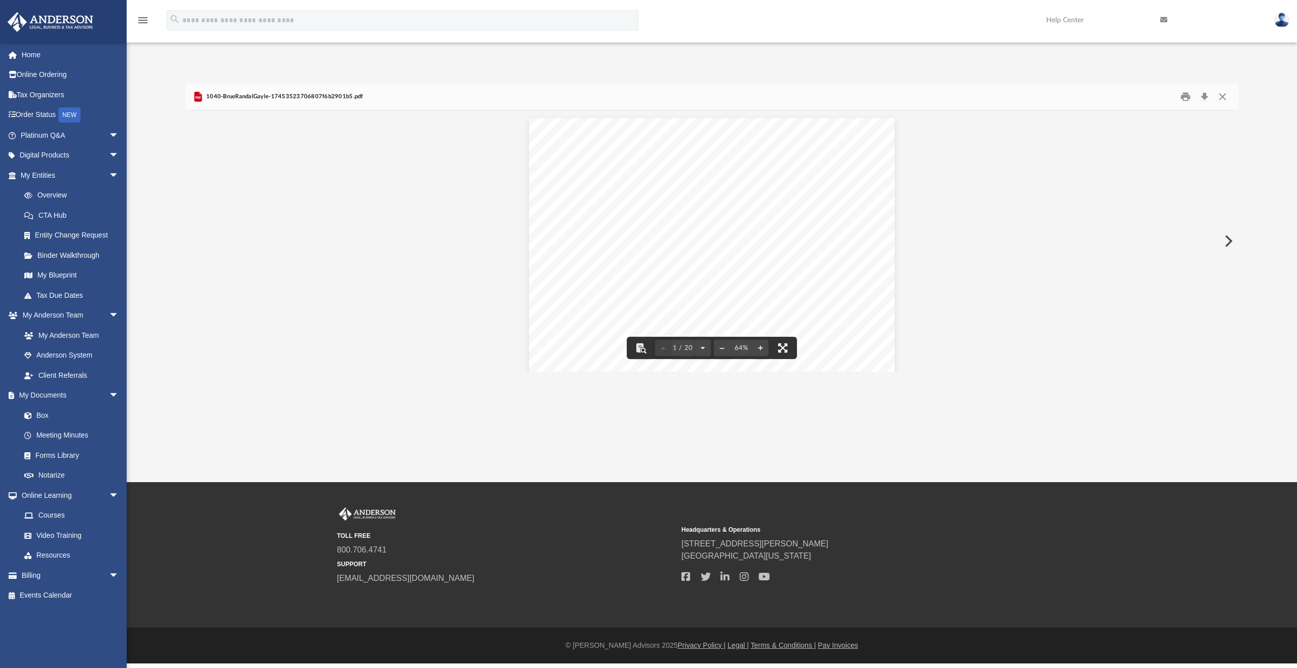
click at [779, 350] on button "File preview" at bounding box center [783, 348] width 22 height 22
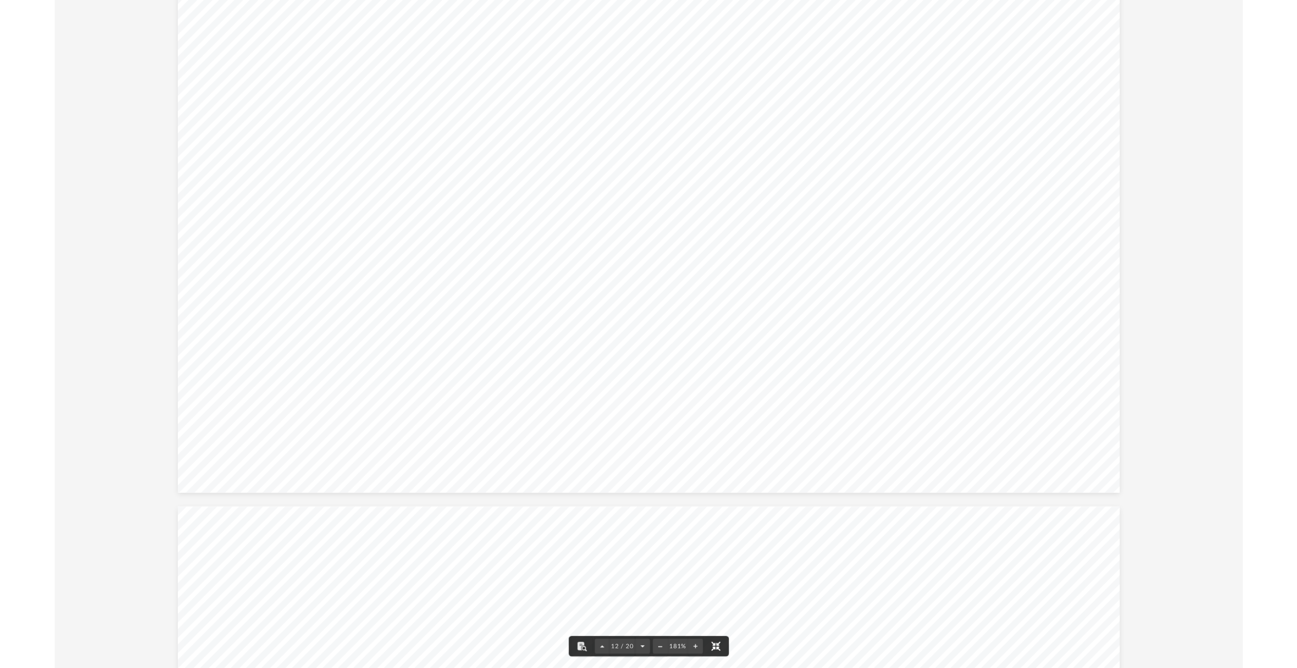
scroll to position [7603, 0]
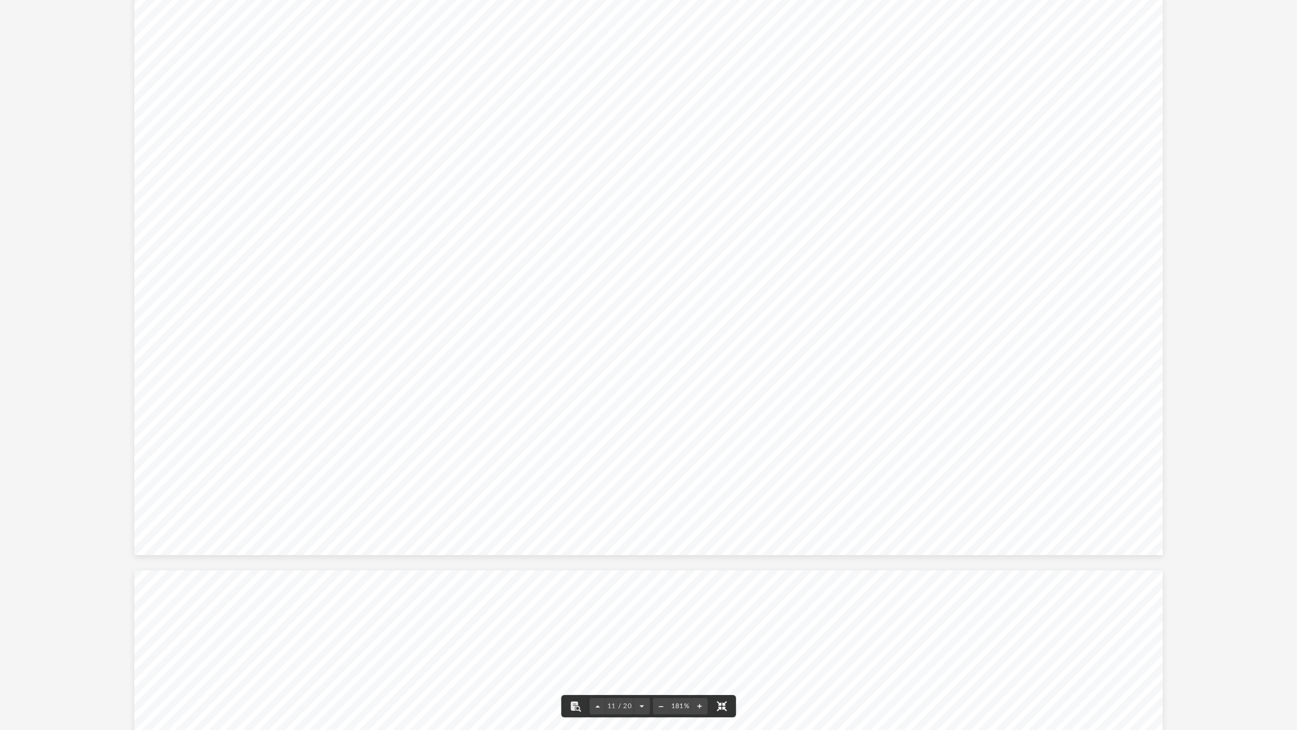
drag, startPoint x: 720, startPoint y: 703, endPoint x: 720, endPoint y: 642, distance: 61.3
click at [720, 668] on button "File preview" at bounding box center [721, 706] width 22 height 22
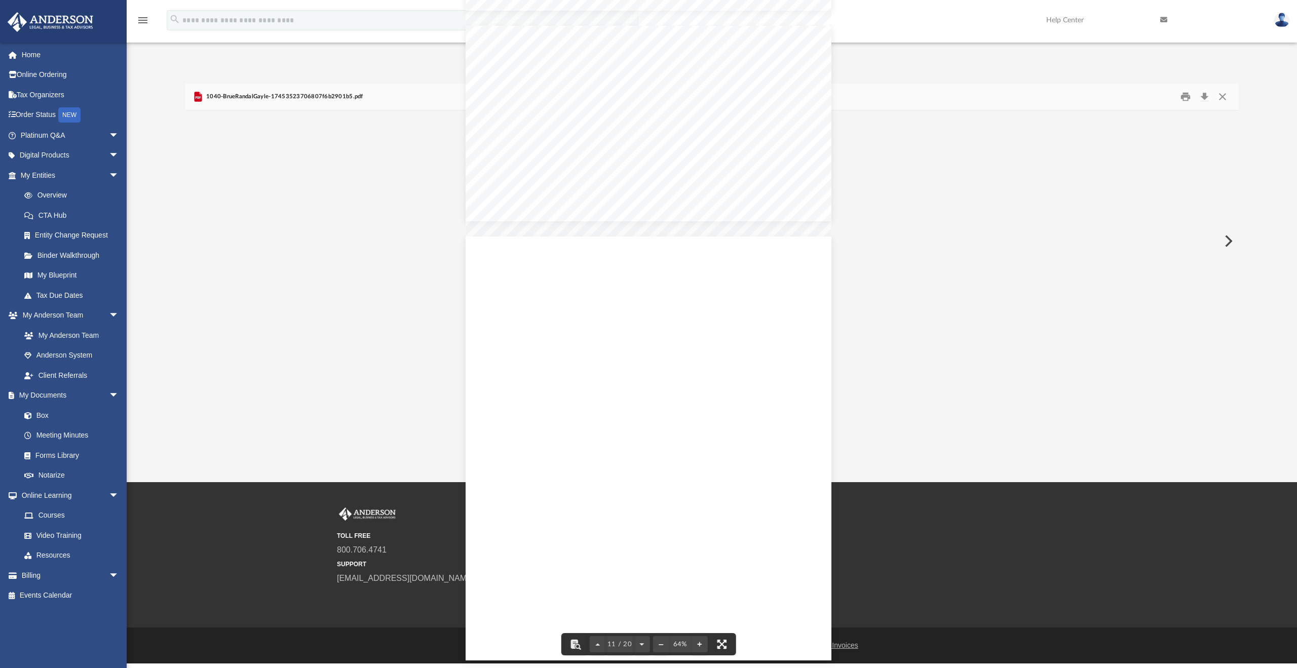
scroll to position [2741, 0]
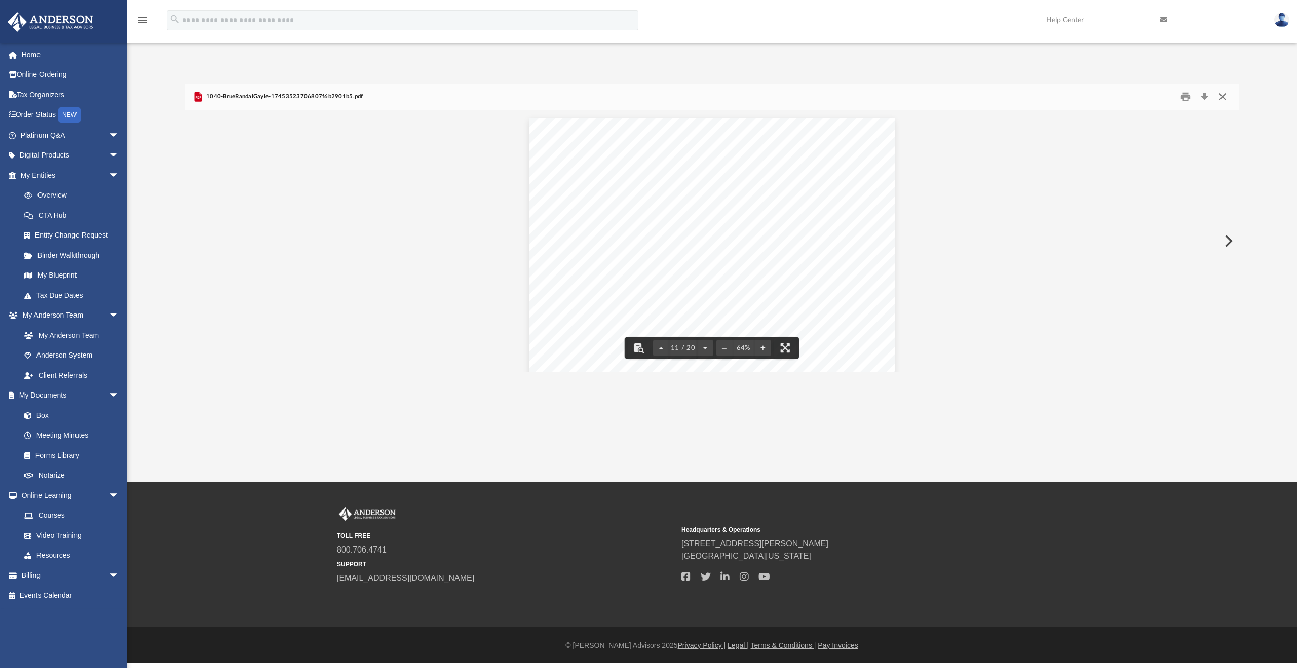
click at [1226, 98] on button "Close" at bounding box center [1223, 97] width 18 height 16
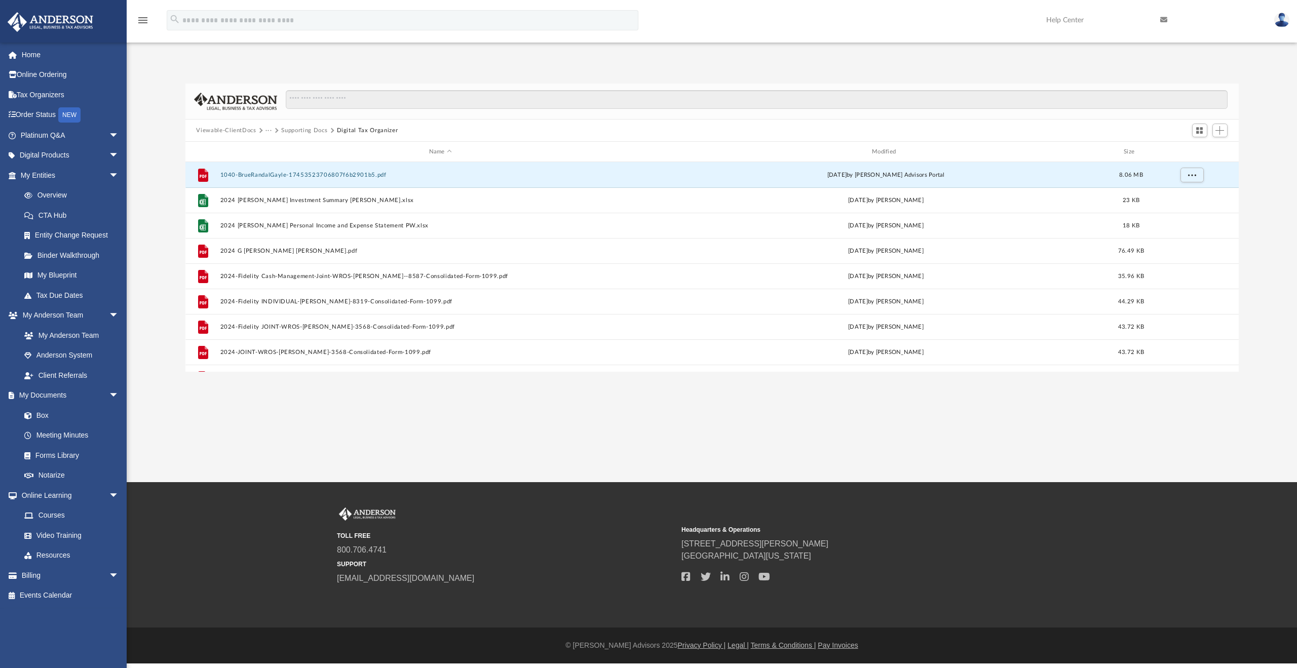
click at [249, 129] on button "Viewable-ClientDocs" at bounding box center [226, 130] width 60 height 9
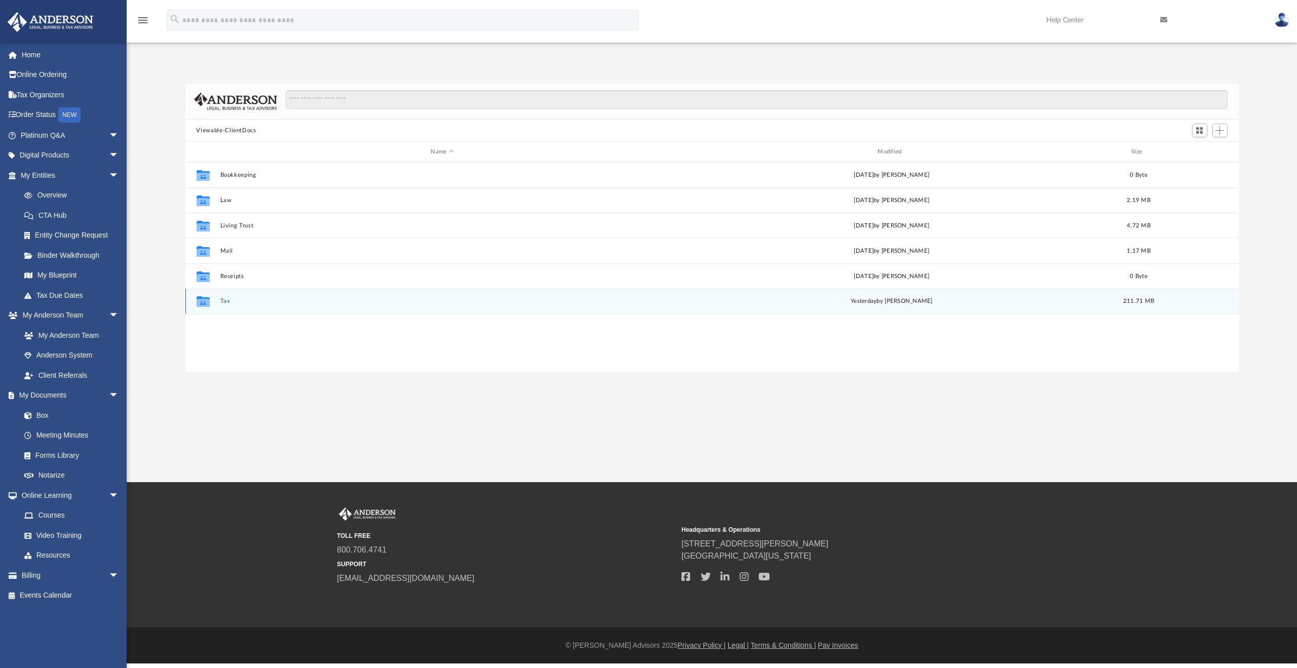
click at [219, 302] on div "Collaborated Folder Tax yesterday by Alex Price 211.71 MB" at bounding box center [711, 301] width 1053 height 25
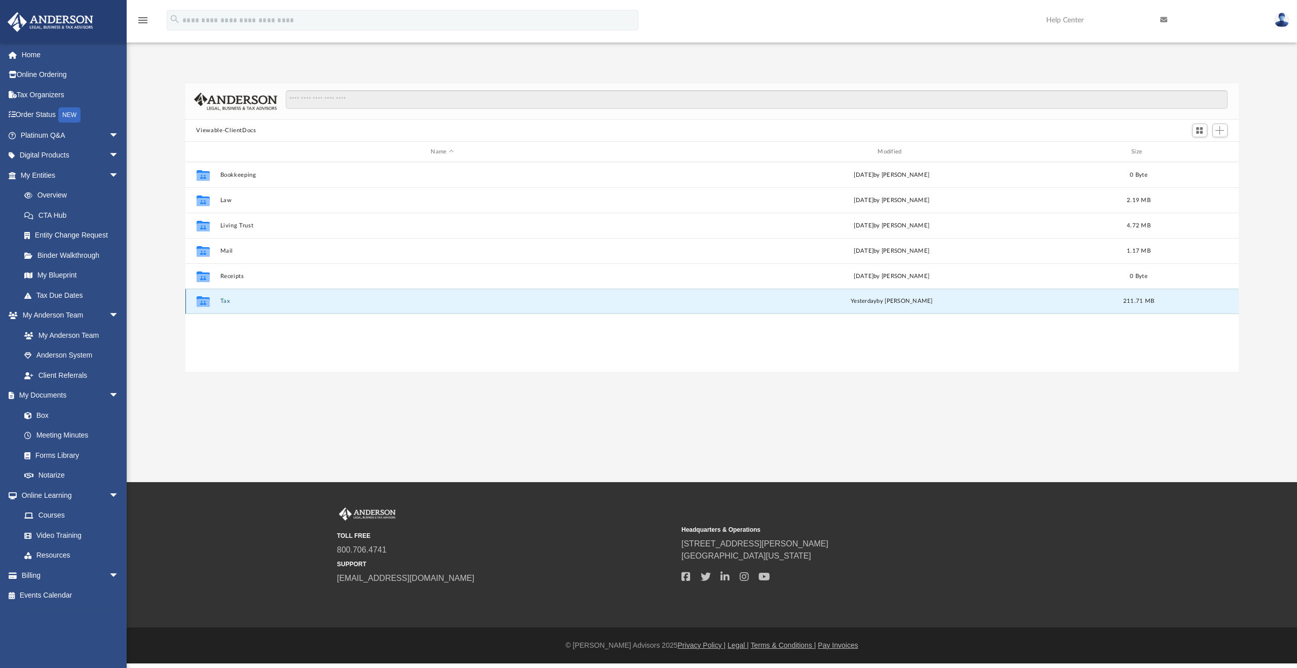
click at [225, 303] on button "Tax" at bounding box center [442, 301] width 445 height 7
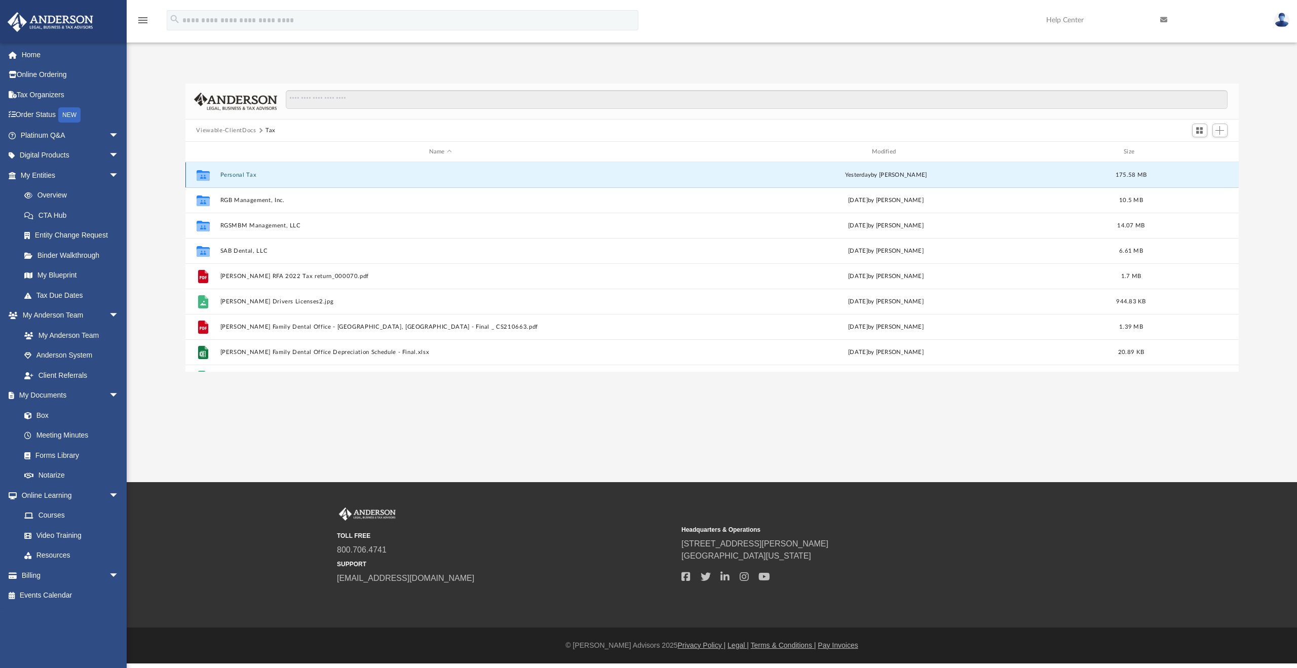
click at [240, 175] on button "Personal Tax" at bounding box center [440, 175] width 441 height 7
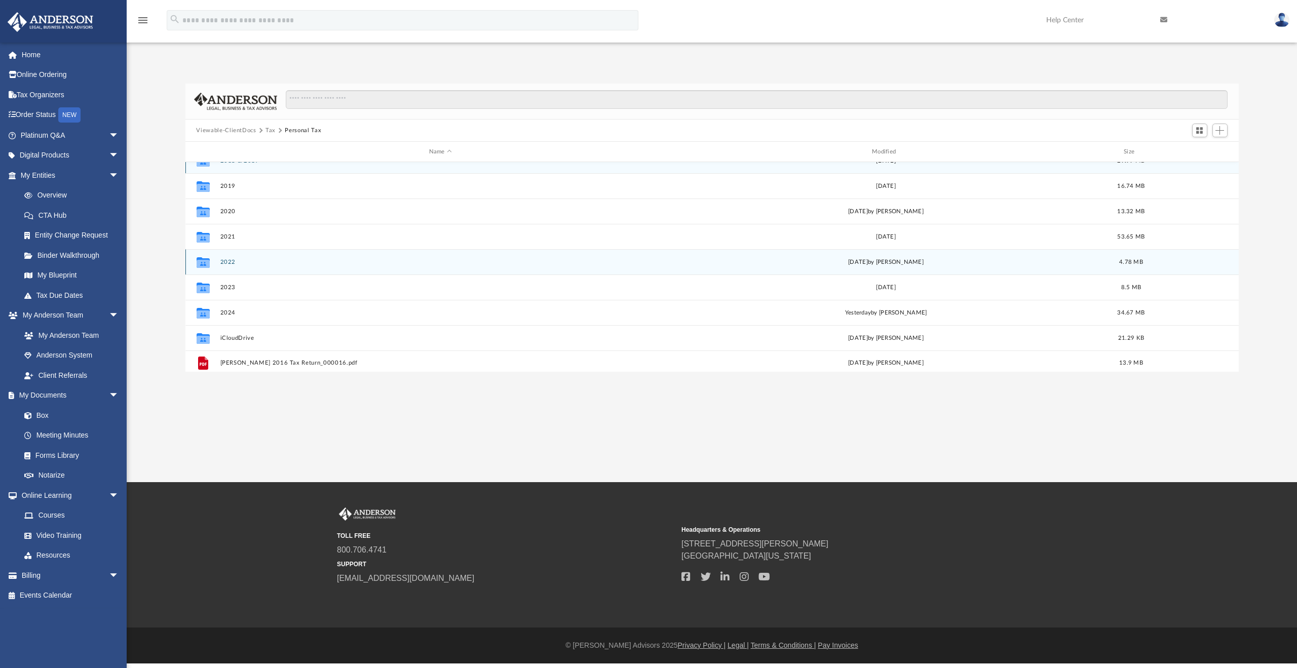
scroll to position [18, 0]
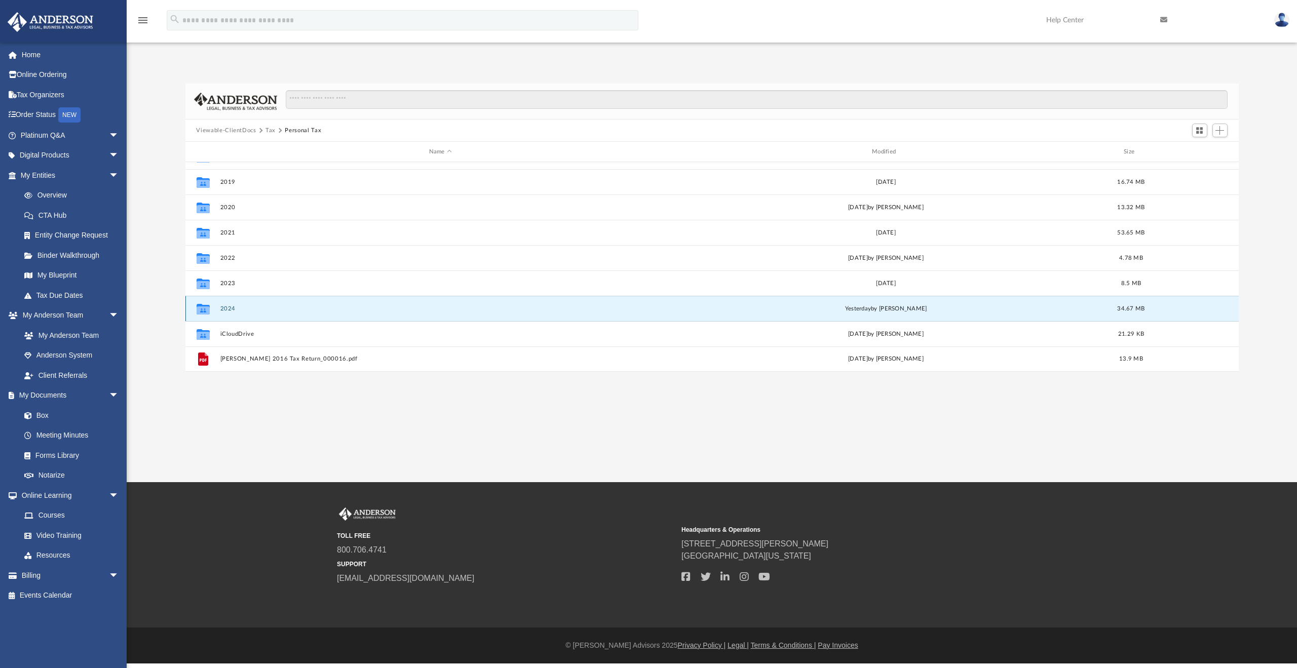
click at [231, 307] on button "2024" at bounding box center [440, 309] width 441 height 7
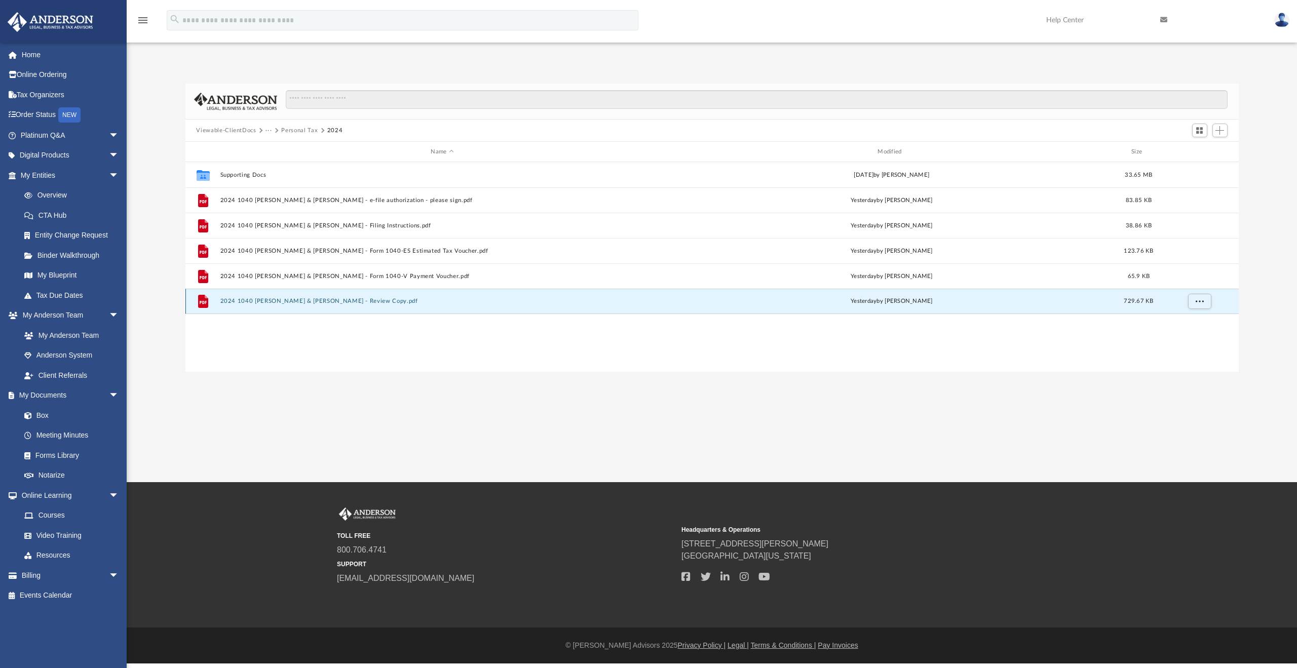
click at [320, 300] on button "2024 1040 [PERSON_NAME] & [PERSON_NAME] - Review Copy.pdf" at bounding box center [442, 301] width 445 height 7
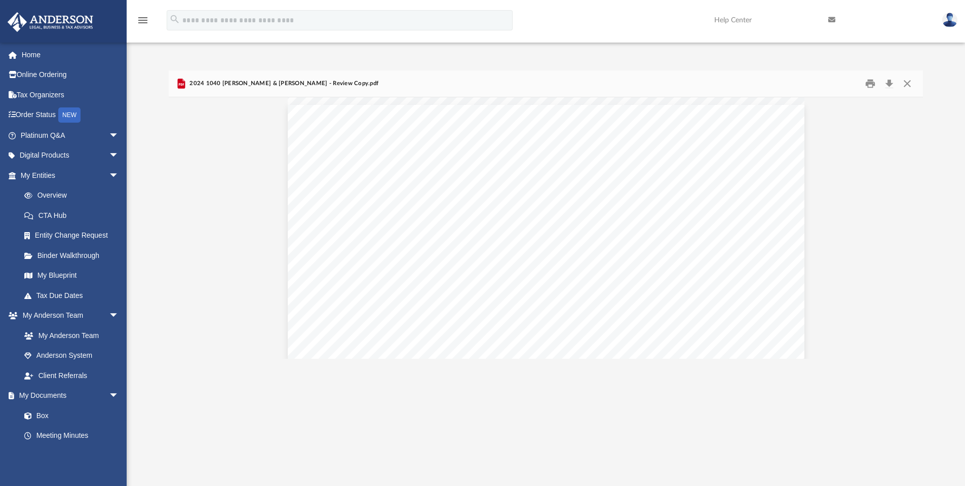
scroll to position [223, 747]
click at [871, 82] on button "Print" at bounding box center [870, 84] width 20 height 16
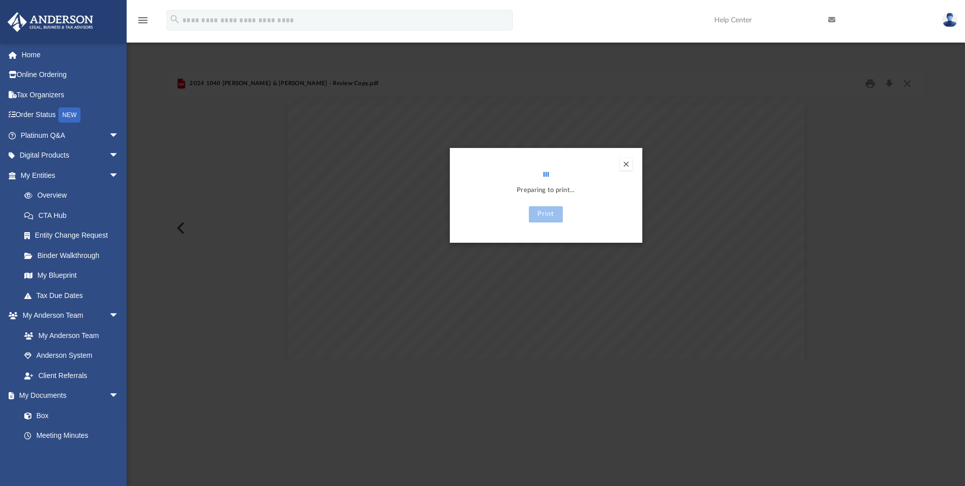
click at [624, 165] on button "Preview" at bounding box center [626, 164] width 12 height 12
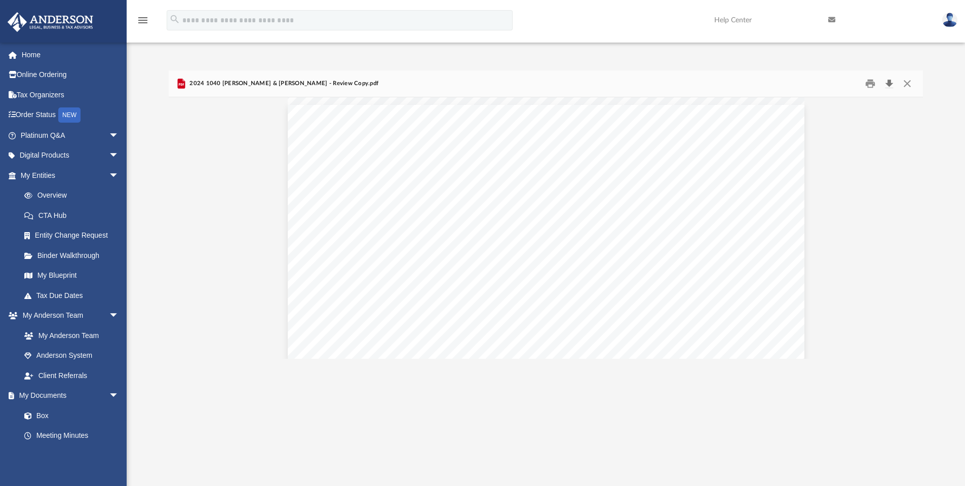
click at [887, 85] on button "Download" at bounding box center [889, 84] width 18 height 16
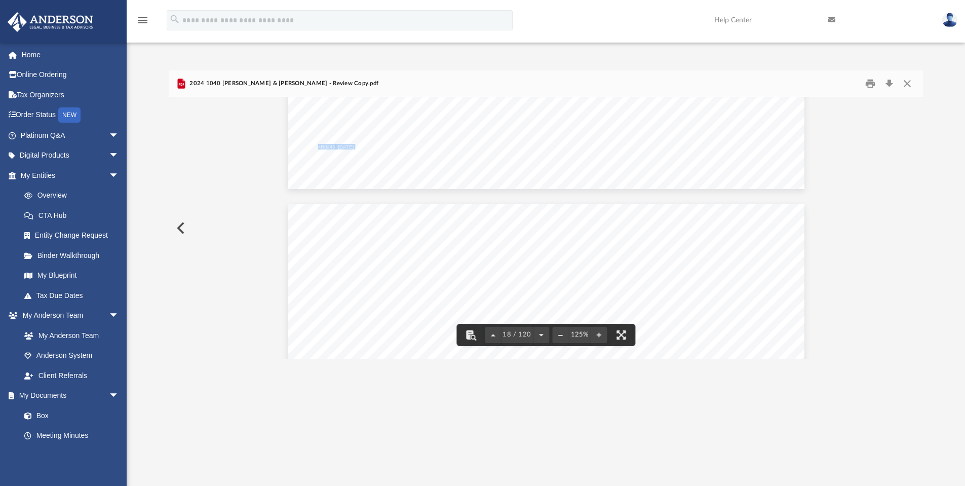
scroll to position [12001, 0]
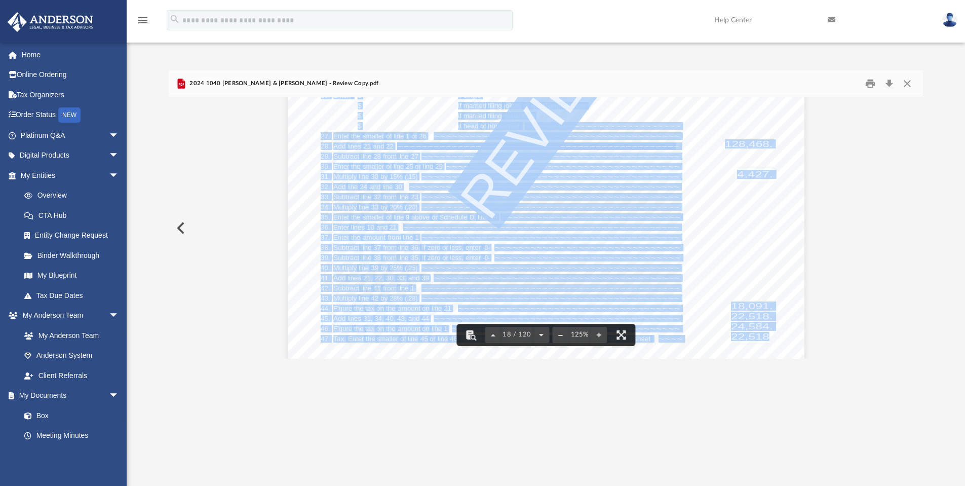
drag, startPoint x: 321, startPoint y: 164, endPoint x: 767, endPoint y: 336, distance: 478.0
click at [767, 336] on div "4R0245 [DATE] 1. 2. 3. 4. 5. 6. 7. 8. 9. 10. 11. 12. 13. 14. 15. 16. 17. 18. 19…" at bounding box center [546, 67] width 517 height 669
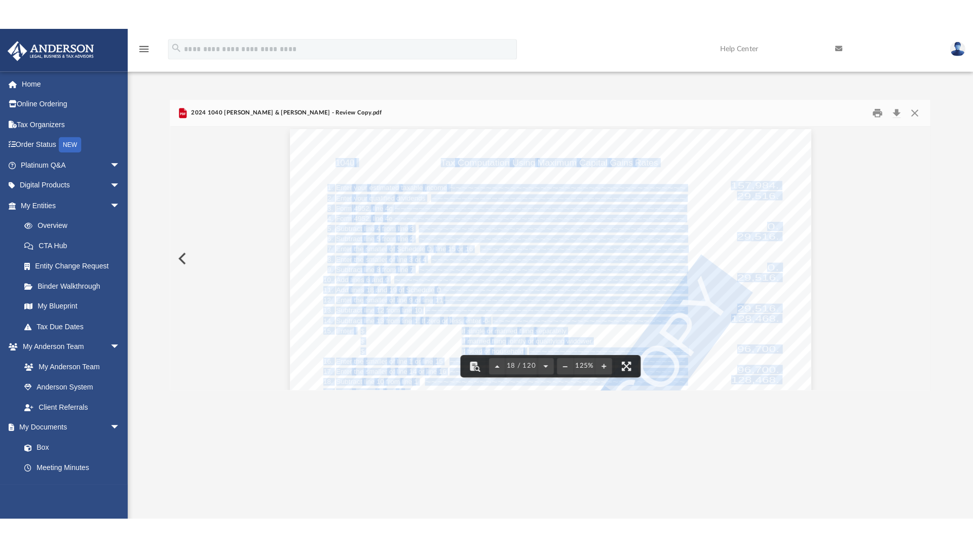
scroll to position [11630, 0]
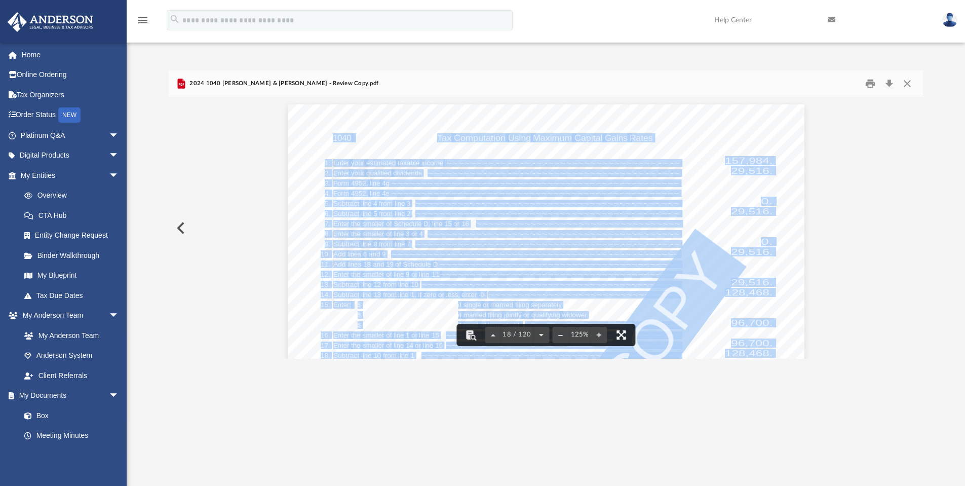
click at [620, 333] on button "File preview" at bounding box center [621, 335] width 22 height 22
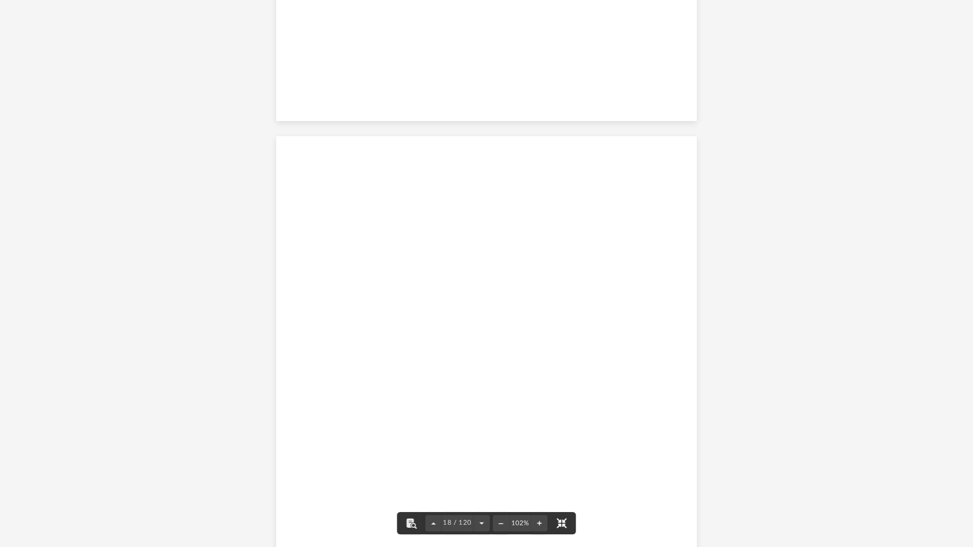
scroll to position [9519, 0]
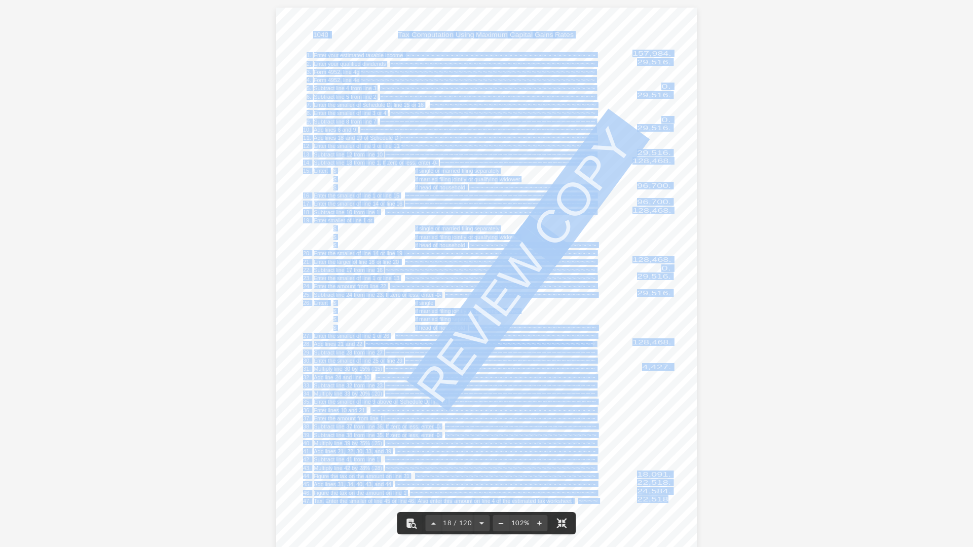
click at [690, 240] on div "4R0245 [DATE] 1. 2. 3. 4. 5. 6. 7. 8. 9. 10. 11. 12. 13. 14. 15. 16. 17. 18. 19…" at bounding box center [486, 280] width 421 height 545
click at [662, 231] on div "4R0245 [DATE] 1. 2. 3. 4. 5. 6. 7. 8. 9. 10. 11. 12. 13. 14. 15. 16. 17. 18. 19…" at bounding box center [486, 280] width 421 height 545
click at [629, 214] on div "4R0245 [DATE] 1. 2. 3. 4. 5. 6. 7. 8. 9. 10. 11. 12. 13. 14. 15. 16. 17. 18. 19…" at bounding box center [486, 280] width 421 height 545
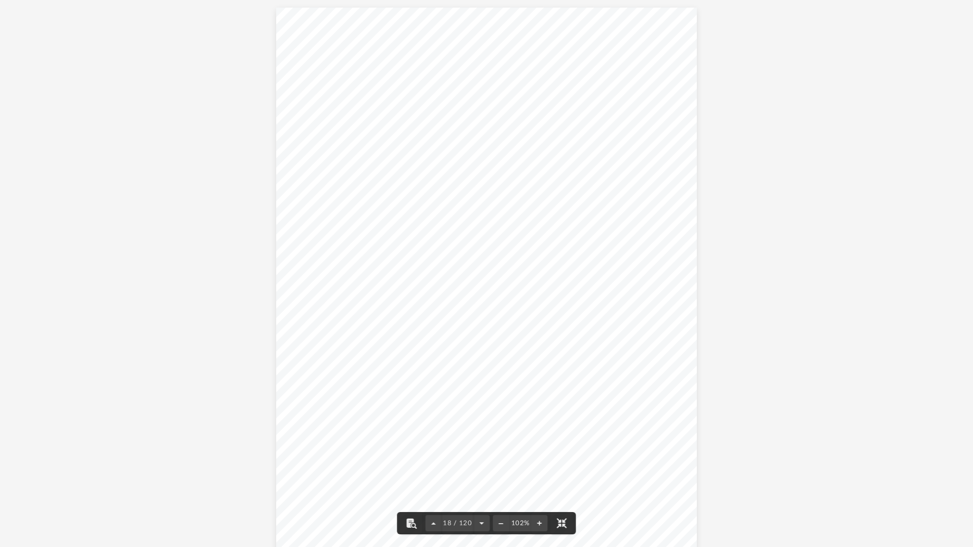
click at [637, 192] on span "96,700." at bounding box center [654, 194] width 34 height 7
click at [538, 521] on button "File preview" at bounding box center [540, 523] width 16 height 22
click at [538, 522] on button "File preview" at bounding box center [540, 523] width 16 height 22
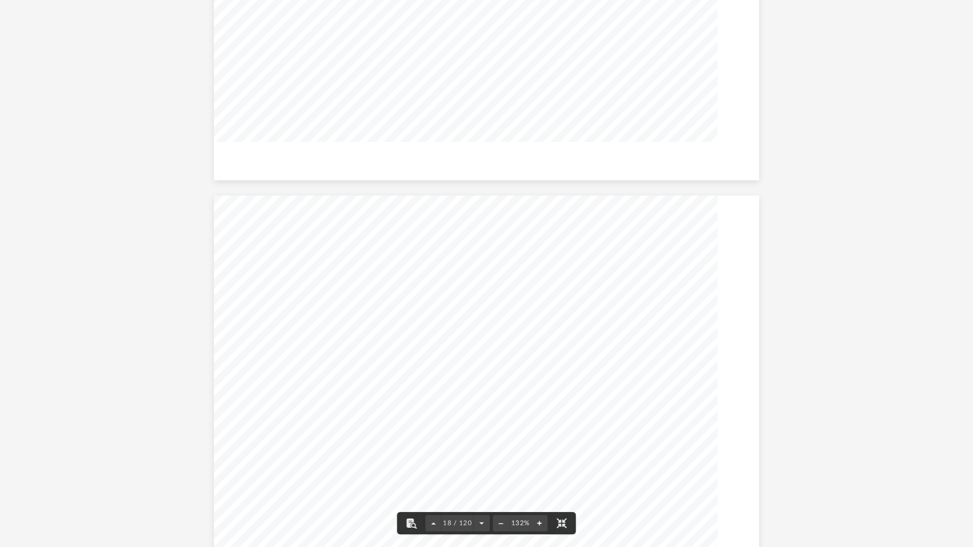
scroll to position [12250, 0]
